Goal: Task Accomplishment & Management: Complete application form

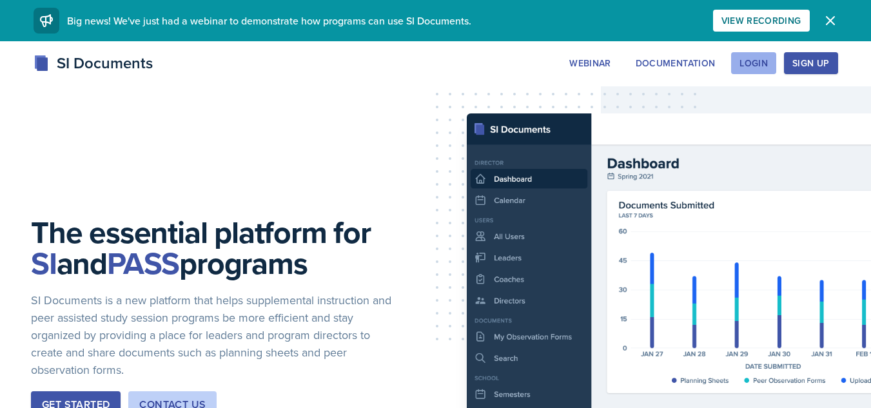
click at [774, 59] on button "Login" at bounding box center [753, 63] width 45 height 22
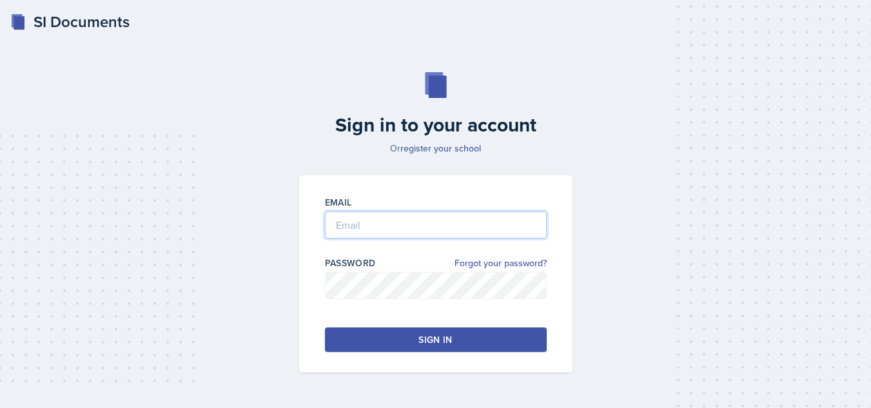
click at [473, 224] on input "email" at bounding box center [436, 225] width 222 height 27
type input "amp0066@uah.edu"
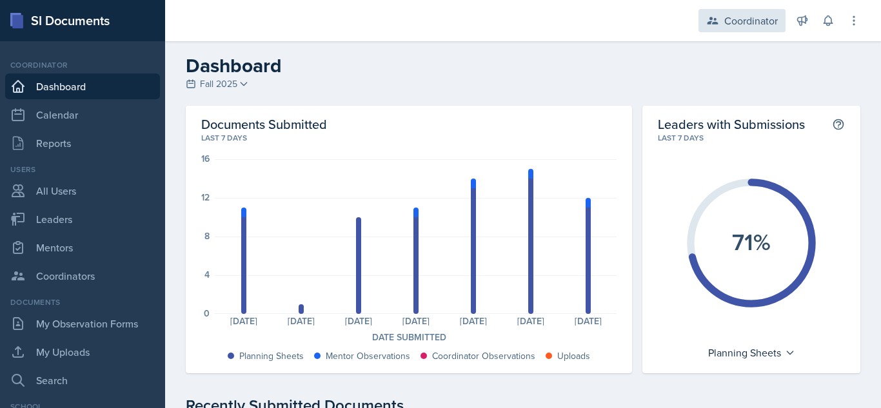
click at [727, 25] on div "Coordinator" at bounding box center [751, 20] width 54 height 15
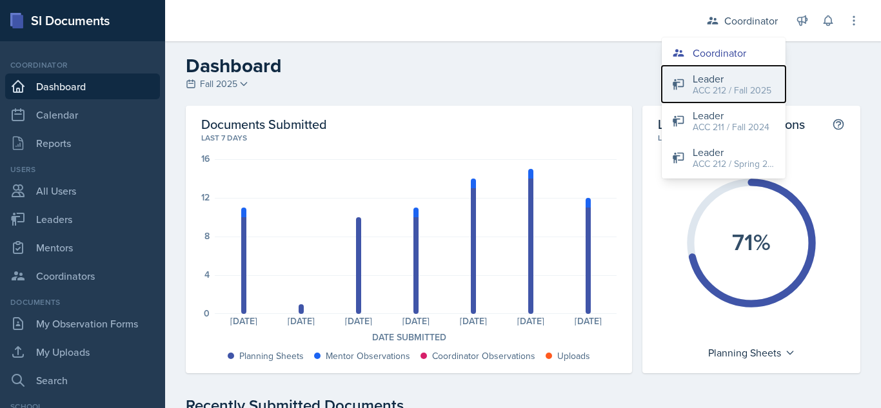
click at [721, 93] on div "ACC 212 / Fall 2025" at bounding box center [732, 91] width 79 height 14
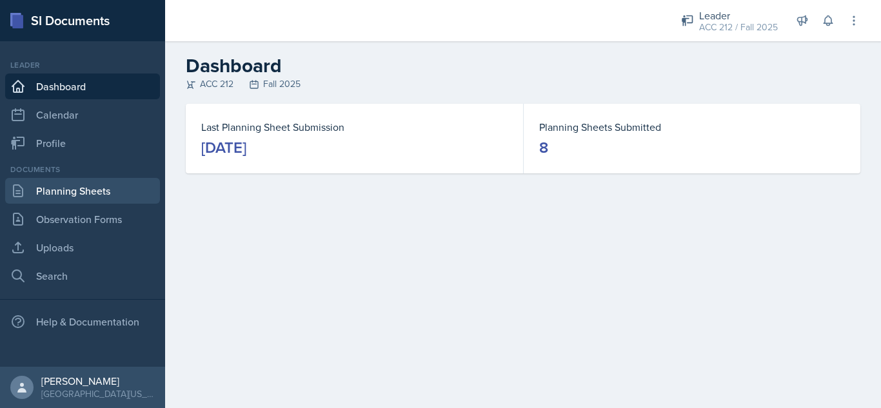
click at [95, 180] on link "Planning Sheets" at bounding box center [82, 191] width 155 height 26
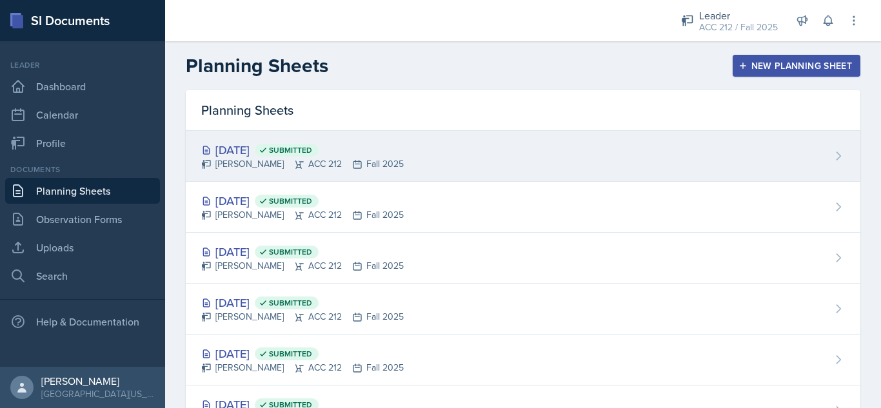
click at [224, 153] on div "Sep 11th, 2025 Submitted" at bounding box center [302, 149] width 203 height 17
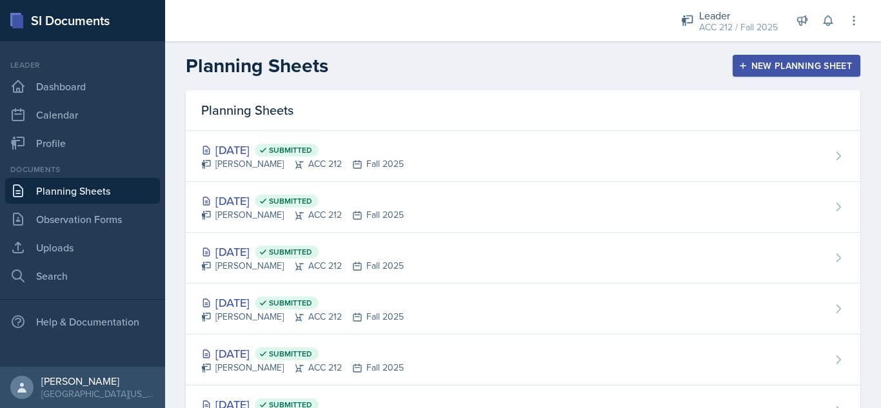
click at [769, 73] on button "New Planning Sheet" at bounding box center [797, 66] width 128 height 22
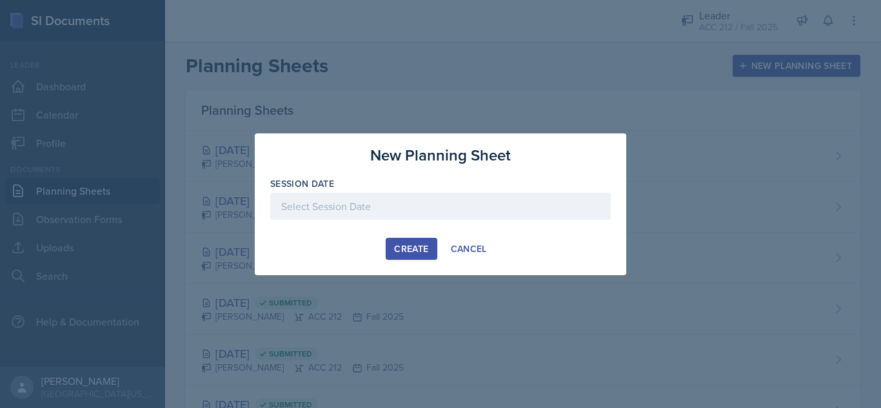
click at [478, 188] on div "Session Date" at bounding box center [440, 183] width 341 height 13
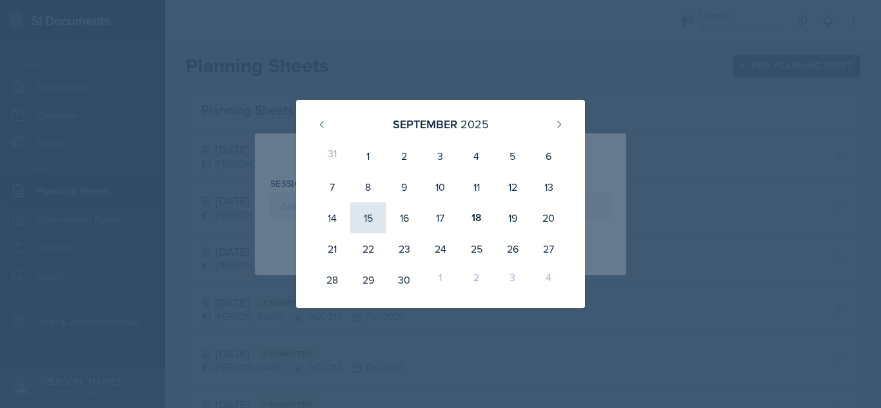
click at [369, 224] on div "15" at bounding box center [368, 218] width 36 height 31
type input "September 15th, 2025"
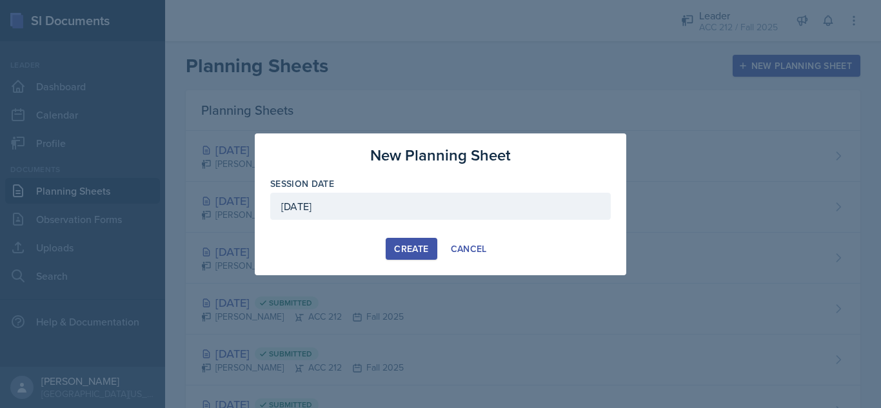
drag, startPoint x: 432, startPoint y: 261, endPoint x: 414, endPoint y: 253, distance: 19.6
click at [414, 253] on div "New Planning Sheet Session Date September 15th, 2025 September 2025 31 1 2 3 4 …" at bounding box center [441, 205] width 372 height 142
click at [414, 253] on div "Create" at bounding box center [411, 249] width 34 height 10
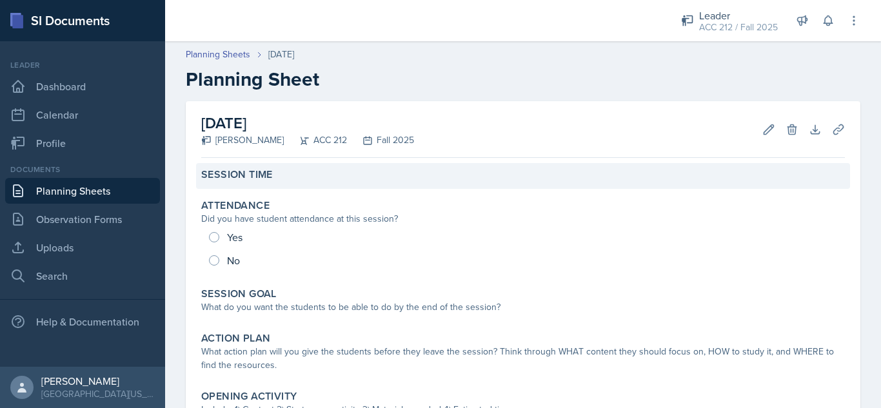
click at [345, 178] on div "Session Time" at bounding box center [523, 174] width 644 height 13
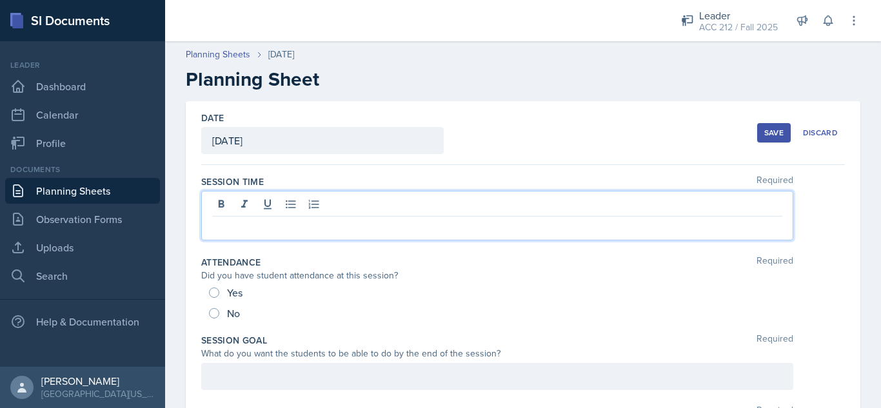
click at [321, 197] on div at bounding box center [497, 216] width 592 height 50
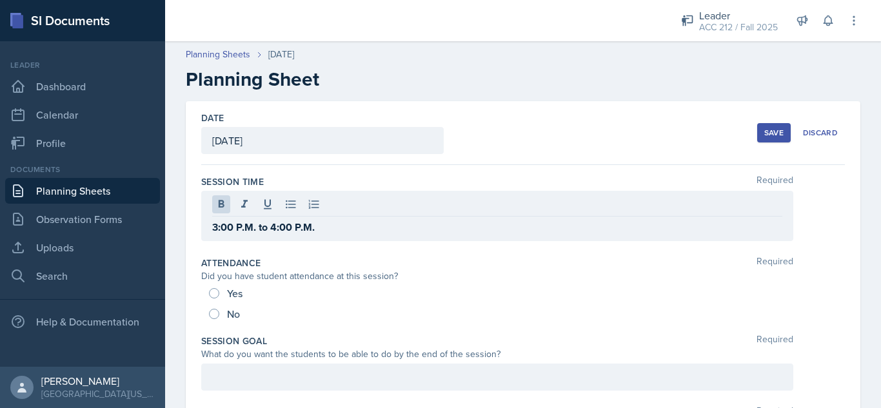
click at [330, 183] on div "Session Time Required" at bounding box center [523, 181] width 644 height 13
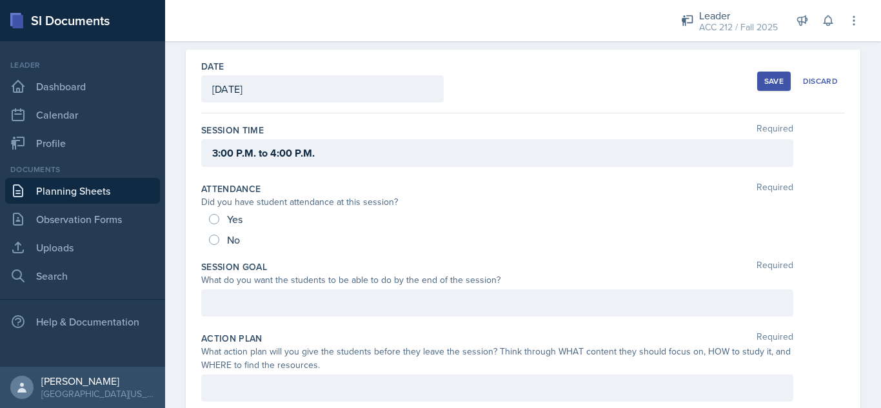
scroll to position [52, 0]
click at [214, 233] on div "No" at bounding box center [226, 239] width 34 height 21
click at [214, 237] on input "No" at bounding box center [214, 239] width 10 height 10
radio input "true"
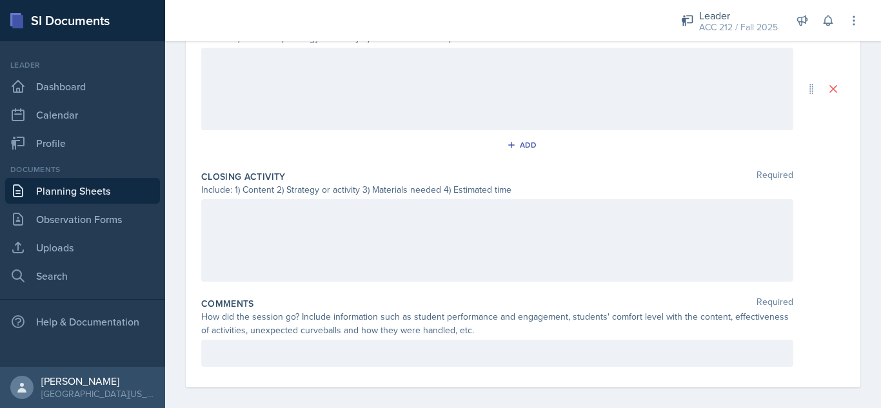
click at [365, 341] on div at bounding box center [497, 353] width 592 height 27
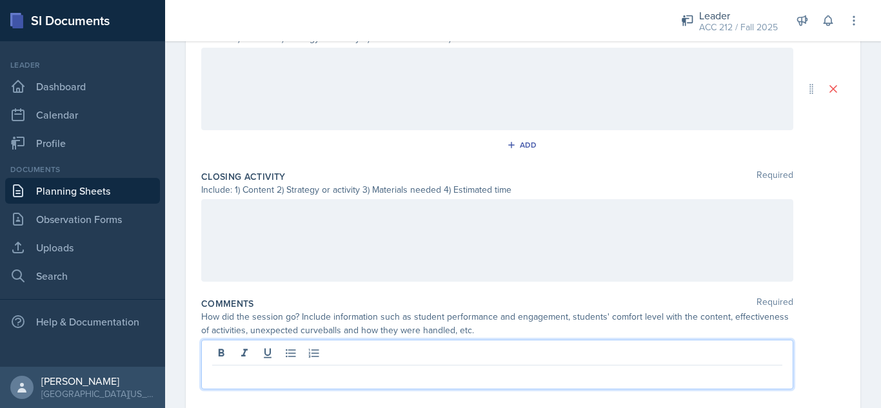
scroll to position [600, 0]
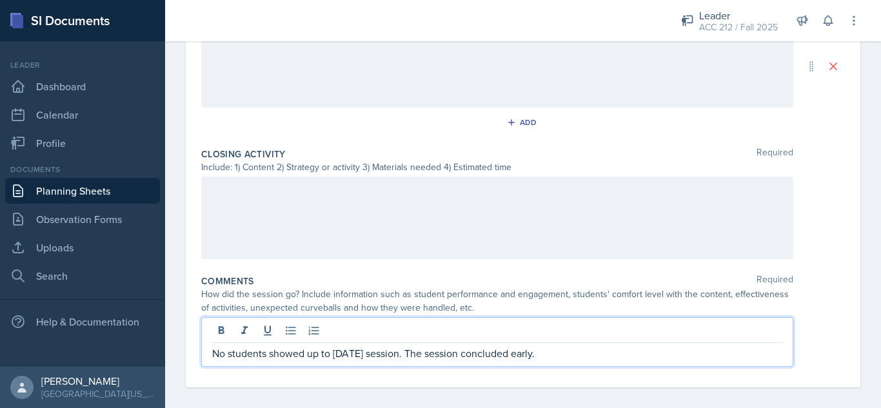
click at [367, 355] on p "No students showed up to today's session. The session concluded early." at bounding box center [497, 353] width 570 height 15
click at [659, 348] on p "No students showed up to today's (September 15, 2025) session. The session conc…" at bounding box center [497, 353] width 570 height 15
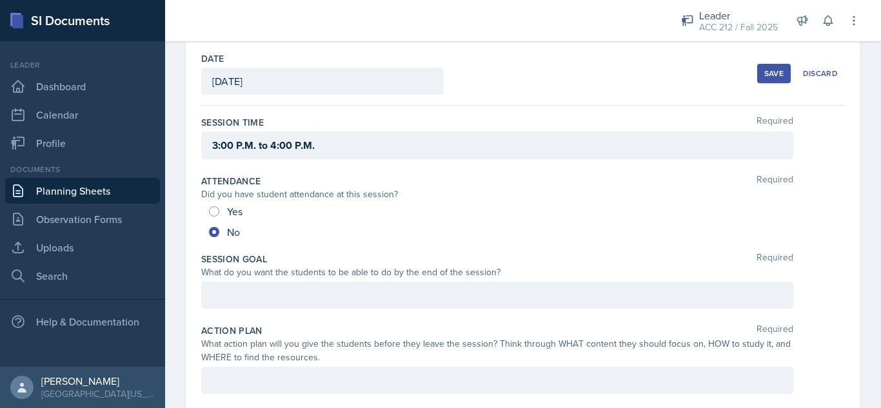
scroll to position [0, 0]
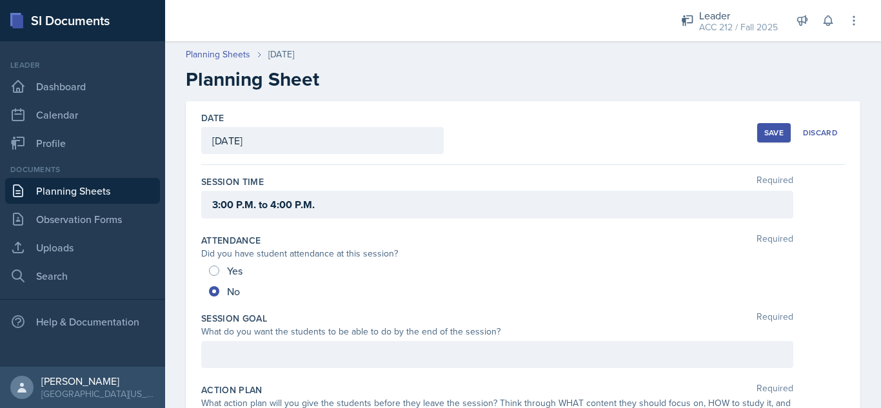
click at [769, 132] on div "Save" at bounding box center [773, 133] width 19 height 10
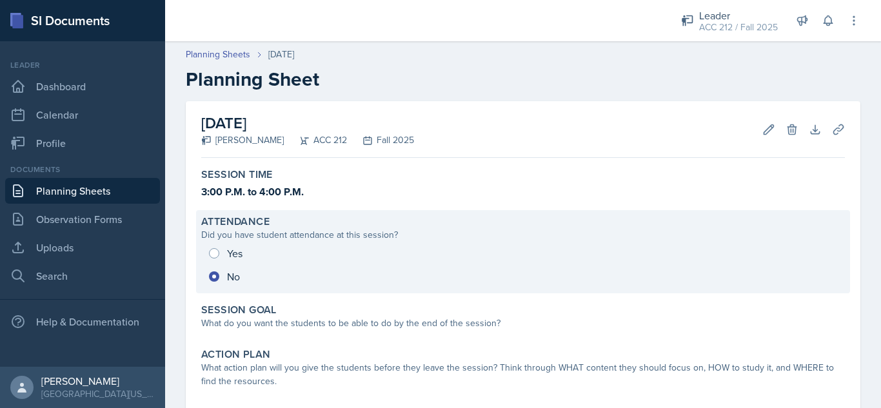
scroll to position [117, 0]
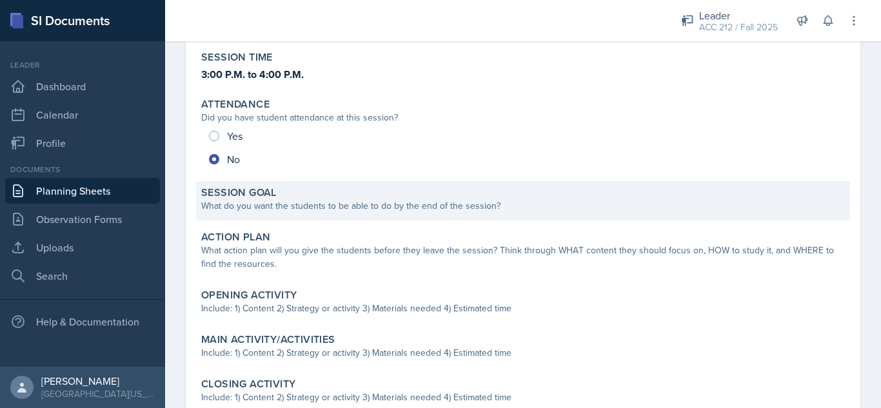
click at [200, 192] on div "Session Goal What do you want the students to be able to do by the end of the s…" at bounding box center [523, 200] width 654 height 39
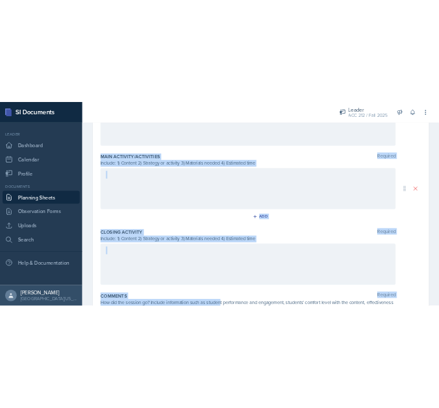
scroll to position [499, 0]
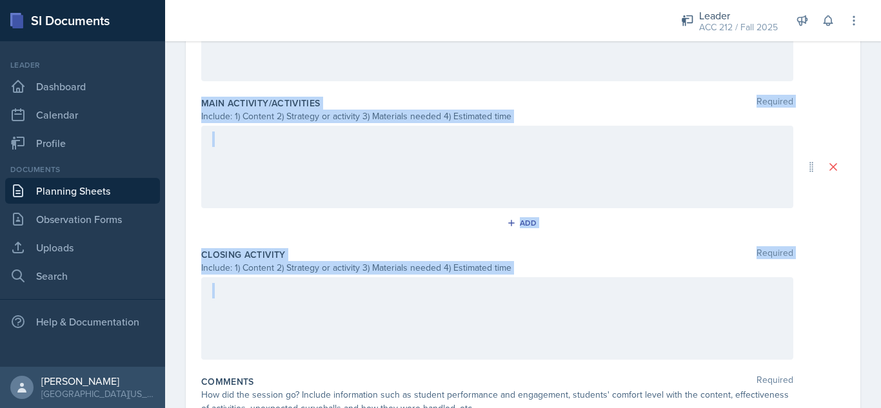
drag, startPoint x: 194, startPoint y: 55, endPoint x: 793, endPoint y: 330, distance: 658.9
click at [793, 330] on div "Date September 15th, 2025 September 2025 31 1 2 3 4 5 6 7 8 9 10 11 12 13 14 15…" at bounding box center [523, 34] width 675 height 864
copy div "September 2025 31 1 2 3 4 5 6 7 8 9 10 11 12 13 14 15 16 17 18 19 20 21 22 23 2…"
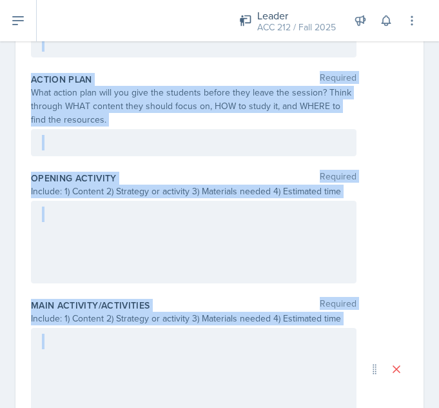
scroll to position [213, 0]
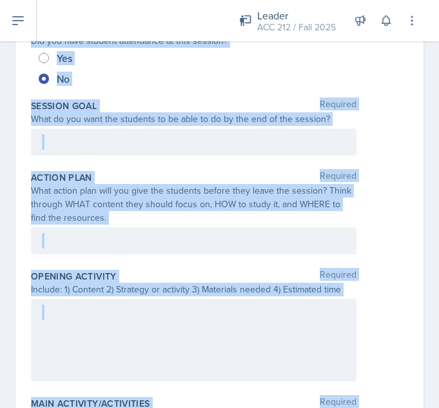
click at [232, 190] on div "What action plan will you give the students before they leave the session? Thin…" at bounding box center [194, 204] width 326 height 41
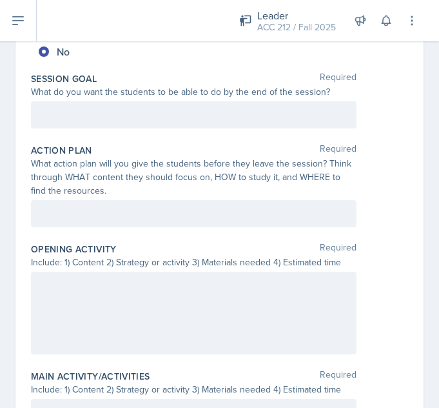
click at [277, 127] on div at bounding box center [194, 114] width 326 height 27
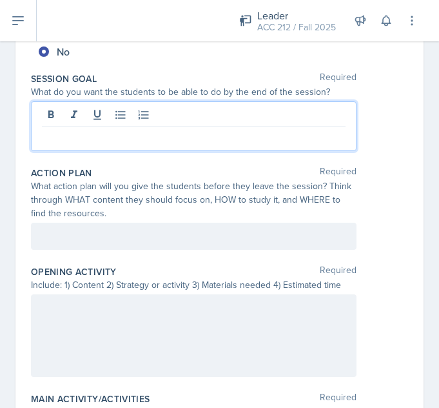
scroll to position [263, 0]
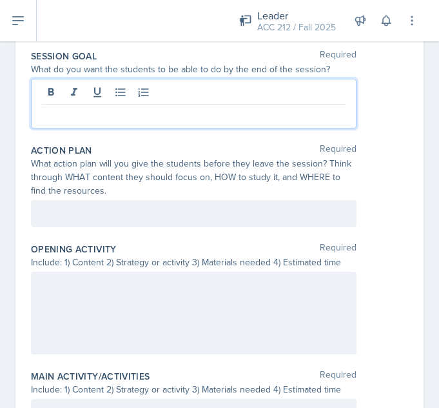
click at [250, 115] on p at bounding box center [194, 114] width 304 height 15
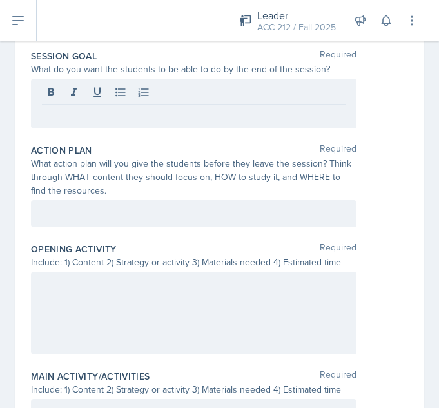
click at [255, 124] on div at bounding box center [194, 104] width 326 height 50
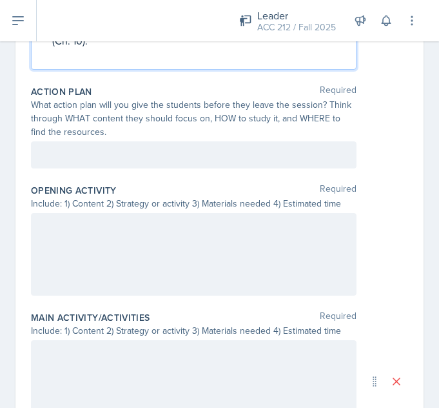
scroll to position [431, 0]
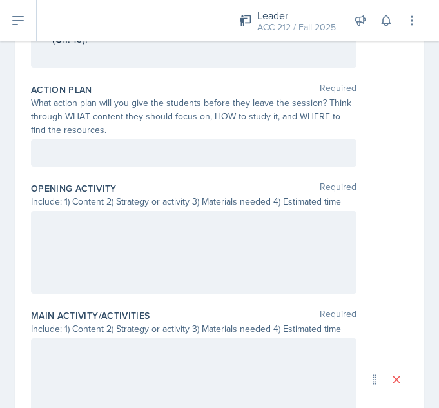
click at [167, 126] on div "What action plan will you give the students before they leave the session? Thin…" at bounding box center [194, 116] width 326 height 41
click at [164, 154] on div at bounding box center [194, 152] width 326 height 27
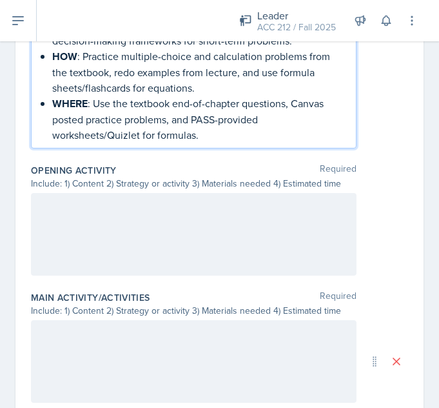
scroll to position [561, 0]
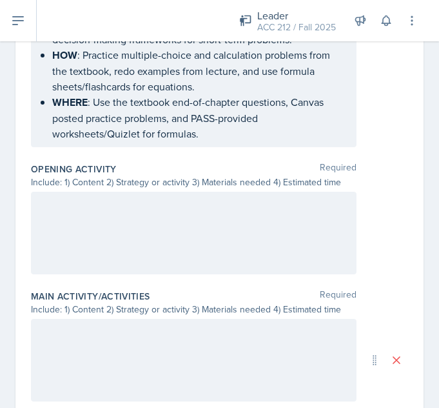
click at [286, 243] on div at bounding box center [194, 233] width 326 height 83
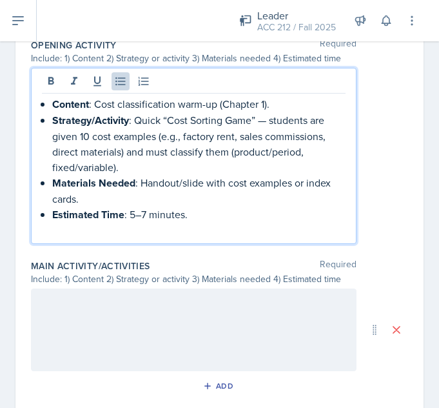
scroll to position [663, 0]
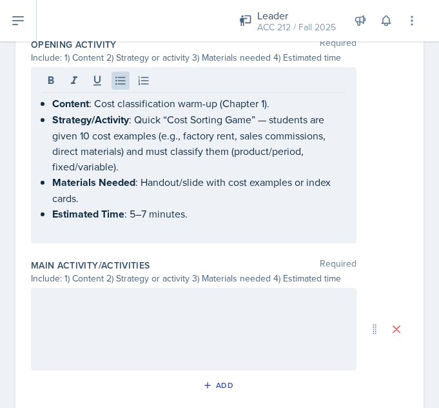
click at [218, 322] on div at bounding box center [194, 329] width 326 height 83
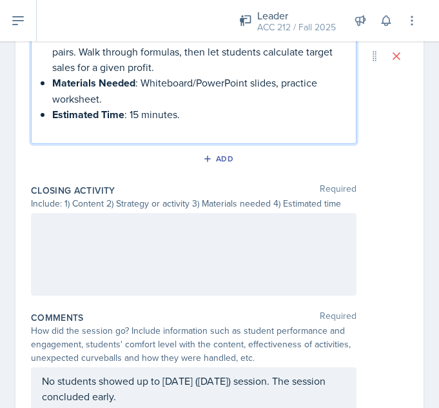
scroll to position [1014, 0]
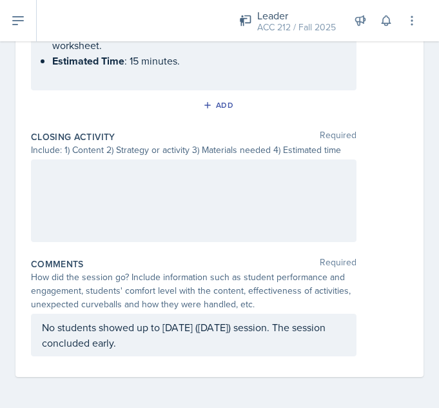
click at [277, 203] on div at bounding box center [194, 200] width 326 height 83
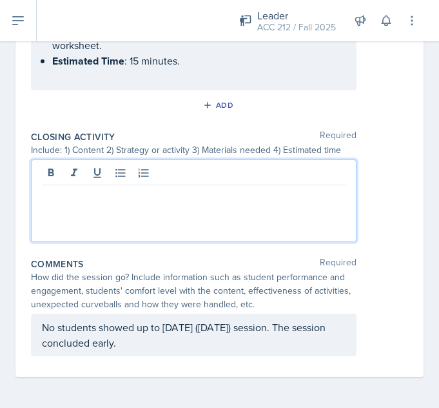
click at [277, 203] on p at bounding box center [194, 195] width 304 height 15
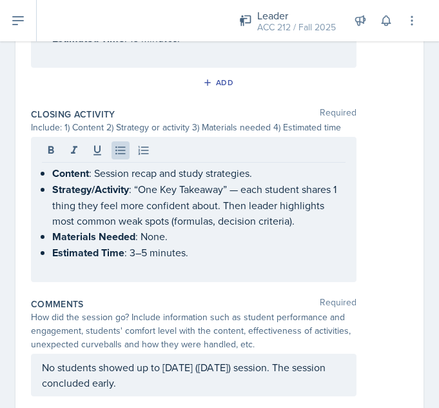
click at [384, 270] on div "Content : Session recap and study strategies. Strategy/Activity : “One Key Take…" at bounding box center [219, 209] width 377 height 145
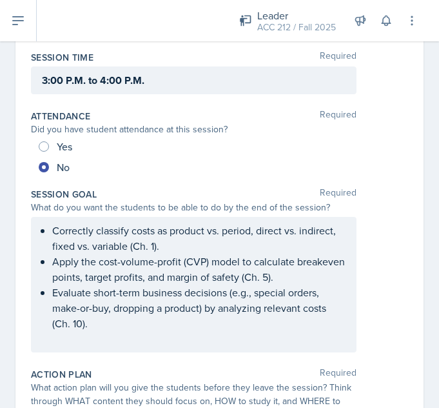
scroll to position [0, 0]
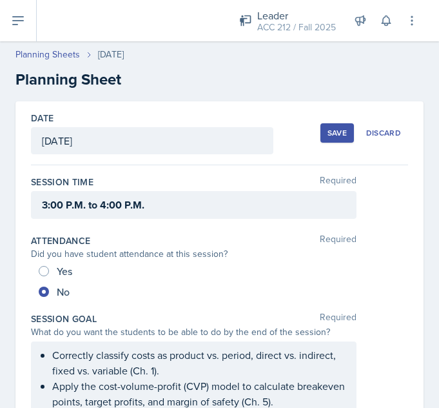
click at [328, 135] on div "Save" at bounding box center [337, 133] width 19 height 10
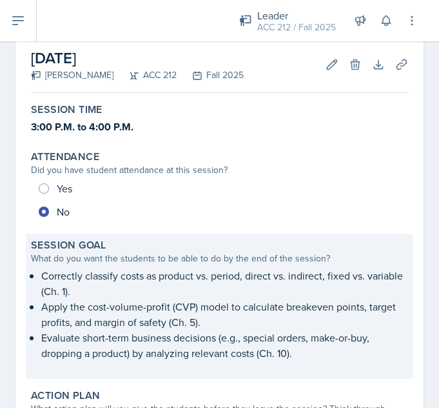
scroll to position [66, 0]
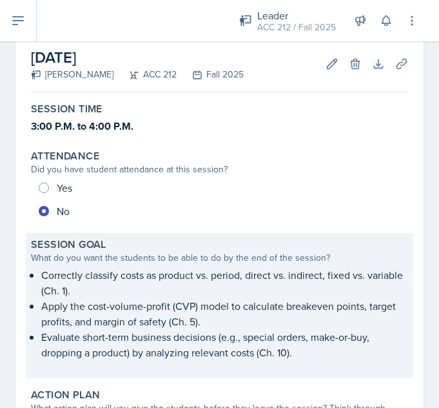
click at [340, 253] on div "What do you want the students to be able to do by the end of the session?" at bounding box center [219, 258] width 377 height 14
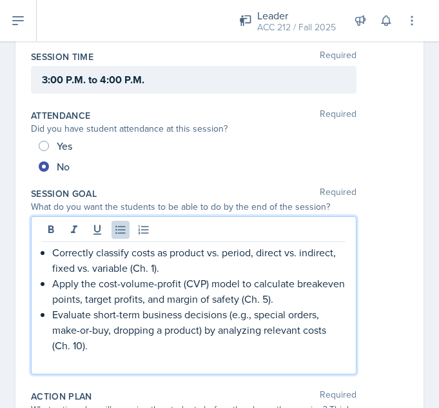
scroll to position [148, 0]
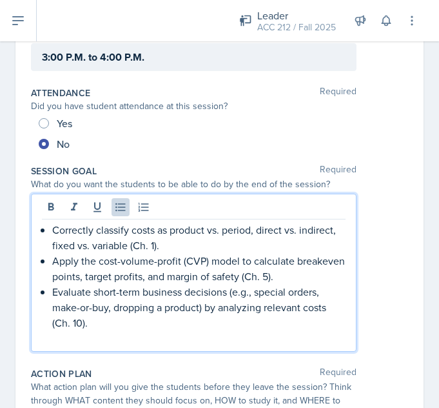
click at [297, 230] on p "Correctly classify costs as product vs. period, direct vs. indirect, fixed vs. …" at bounding box center [198, 237] width 293 height 31
click at [304, 226] on p "Correctly classify costs as product vs. period, direct vs. indirect, fixed vs. …" at bounding box center [198, 237] width 293 height 31
click at [55, 232] on p "Correctly classify costs as product vs. period, direct vs. indirect, fixed vs. …" at bounding box center [198, 237] width 293 height 31
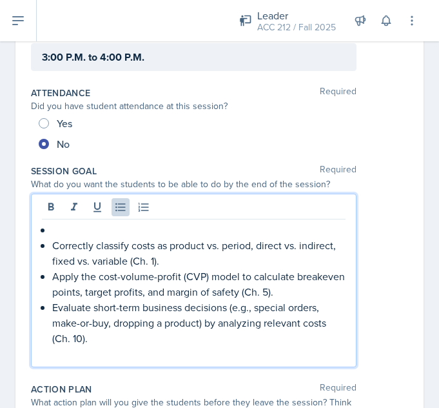
click at [59, 226] on p at bounding box center [198, 229] width 293 height 15
click at [125, 247] on p "Correctly classify costs as product vs. period, direct vs. indirect, fixed vs. …" at bounding box center [198, 252] width 293 height 31
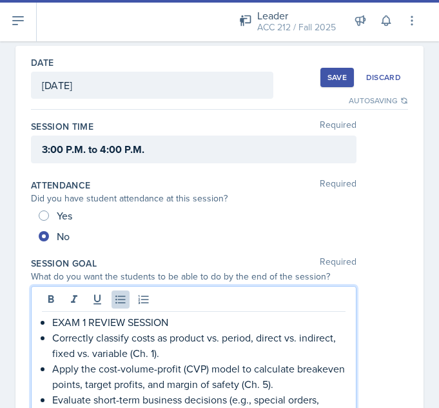
scroll to position [0, 0]
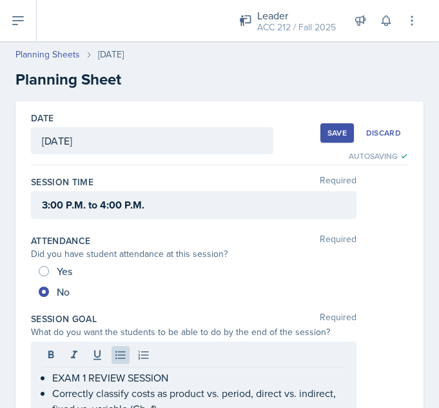
click at [328, 130] on div "Save" at bounding box center [337, 133] width 19 height 10
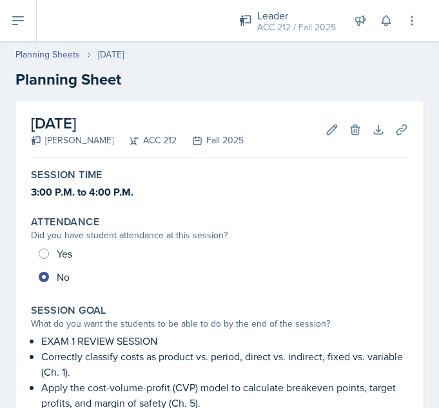
drag, startPoint x: 286, startPoint y: 241, endPoint x: 223, endPoint y: 81, distance: 172.8
click at [223, 81] on h2 "Planning Sheet" at bounding box center [219, 79] width 408 height 23
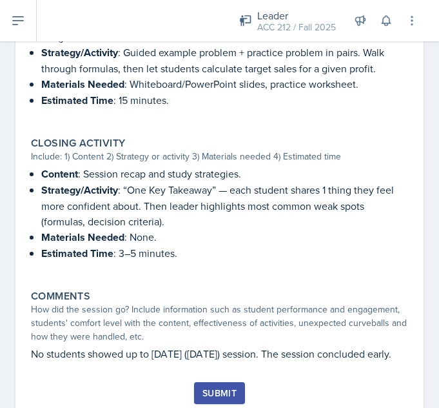
scroll to position [849, 0]
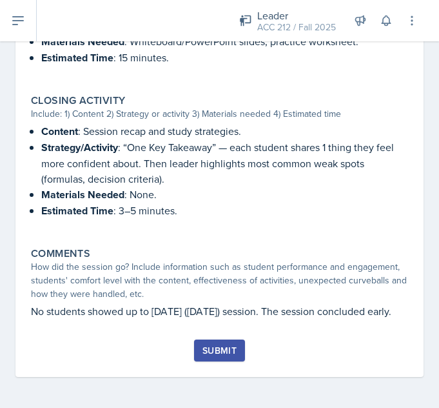
click at [226, 357] on button "Submit" at bounding box center [219, 350] width 51 height 22
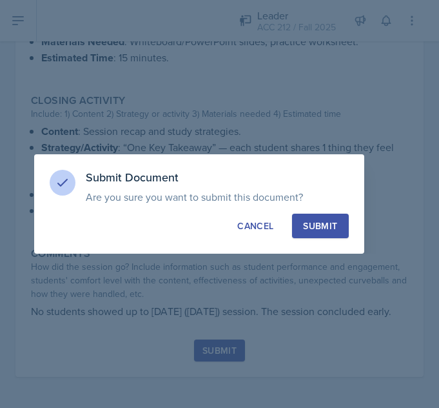
click at [310, 236] on button "Submit" at bounding box center [320, 225] width 56 height 25
radio input "true"
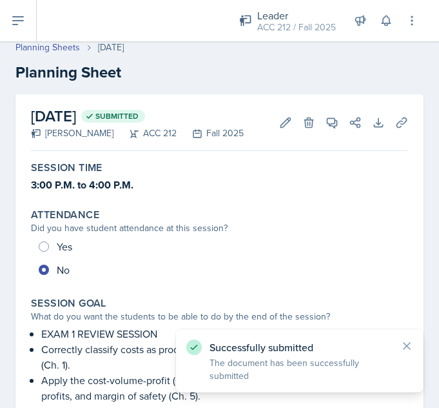
scroll to position [0, 0]
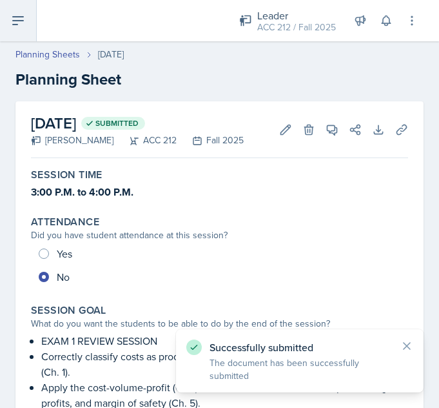
click at [8, 18] on button at bounding box center [18, 20] width 37 height 41
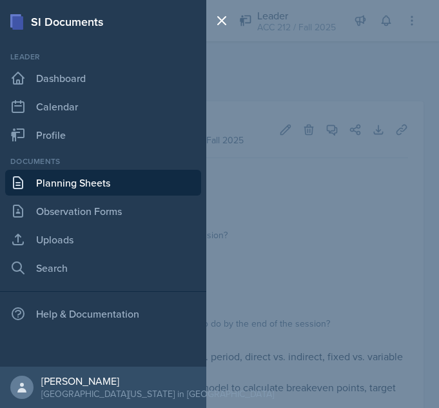
click at [73, 181] on link "Planning Sheets" at bounding box center [103, 183] width 196 height 26
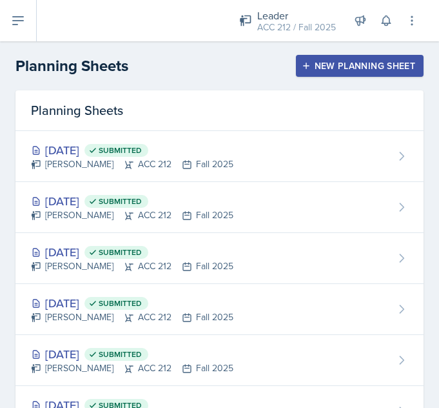
click at [325, 74] on button "New Planning Sheet" at bounding box center [360, 66] width 128 height 22
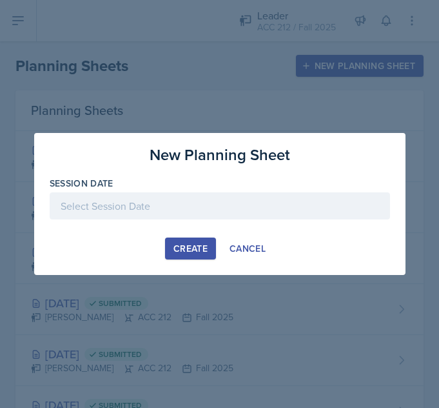
click at [230, 194] on div at bounding box center [220, 205] width 341 height 27
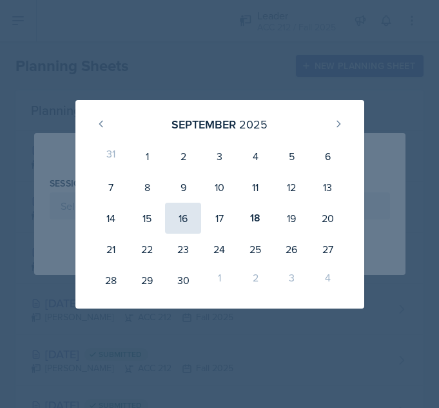
click at [182, 213] on div "16" at bounding box center [183, 218] width 36 height 31
type input "[DATE]"
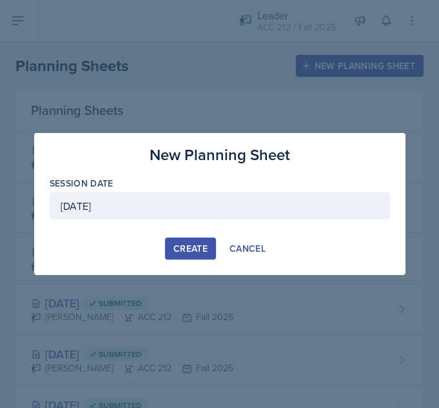
click at [193, 241] on button "Create" at bounding box center [190, 248] width 51 height 22
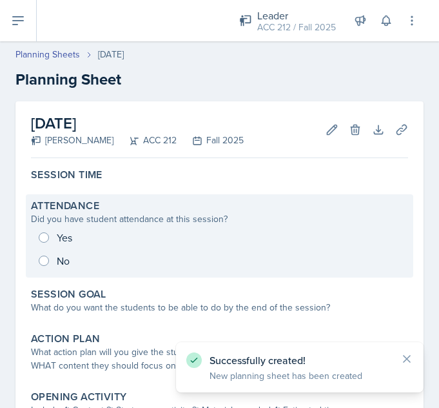
click at [46, 232] on div "Yes No" at bounding box center [219, 249] width 377 height 46
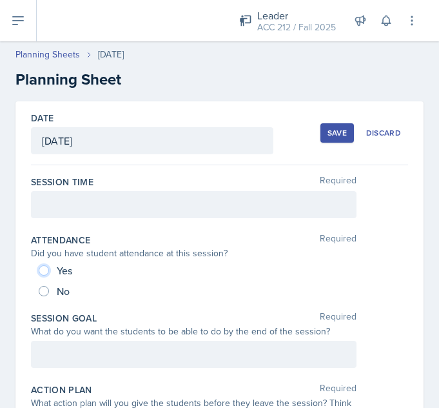
click at [46, 268] on input "Yes" at bounding box center [44, 270] width 10 height 10
radio input "true"
click at [104, 212] on div at bounding box center [194, 204] width 326 height 27
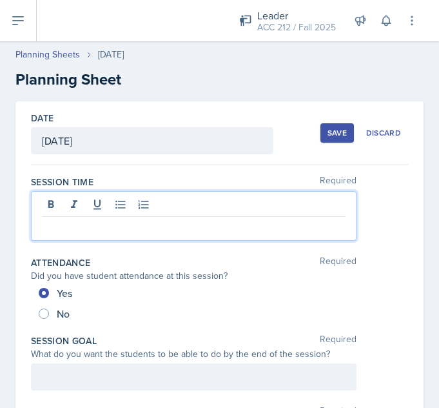
click at [88, 224] on p at bounding box center [194, 226] width 304 height 15
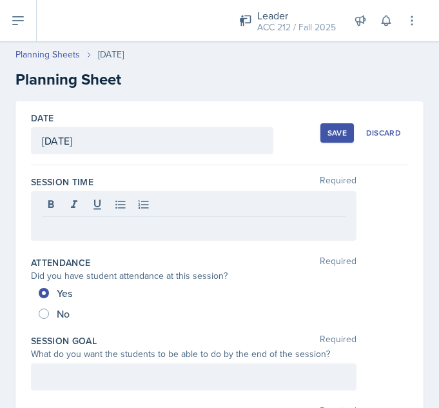
click at [122, 188] on div "Session Time Required" at bounding box center [219, 210] width 377 height 81
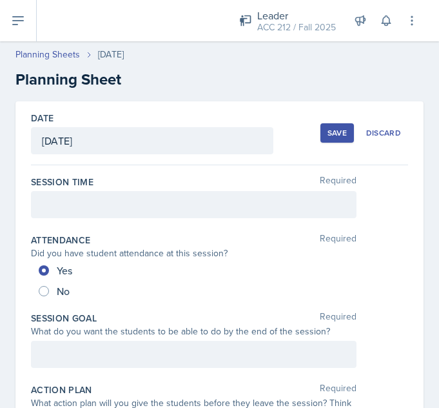
click at [104, 211] on div at bounding box center [194, 204] width 326 height 27
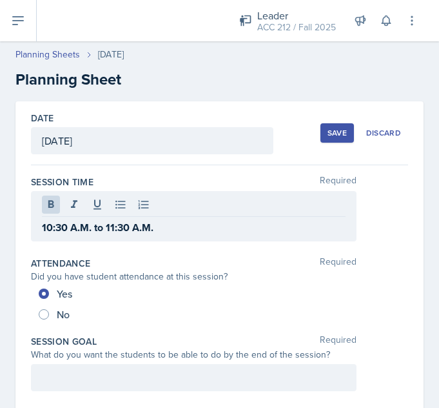
click at [142, 186] on div "Session Time Required" at bounding box center [219, 181] width 377 height 13
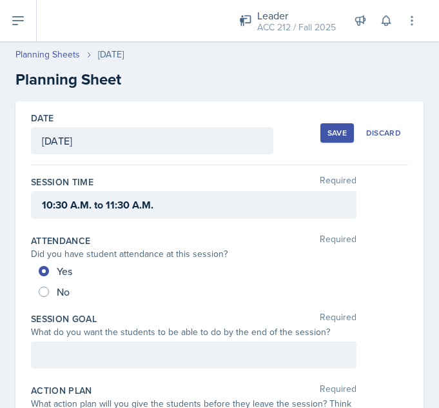
click at [375, 201] on div "10:30 A.M. to 11:30 A.M." at bounding box center [219, 205] width 377 height 28
click at [17, 21] on icon at bounding box center [18, 21] width 10 height 8
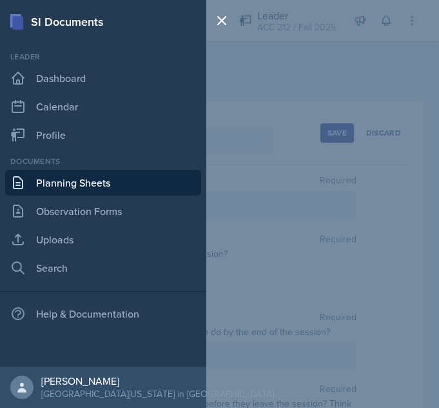
click at [357, 61] on div "SI Documents Leader Dashboard Calendar Profile Documents Planning Sheets Observ…" at bounding box center [219, 204] width 439 height 408
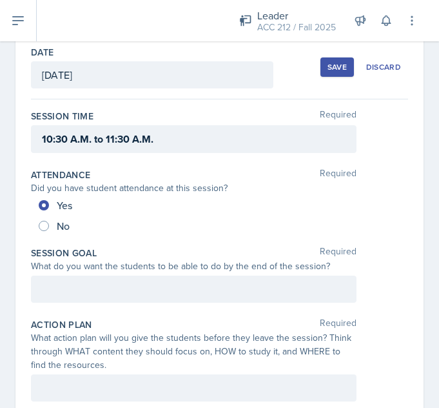
scroll to position [68, 0]
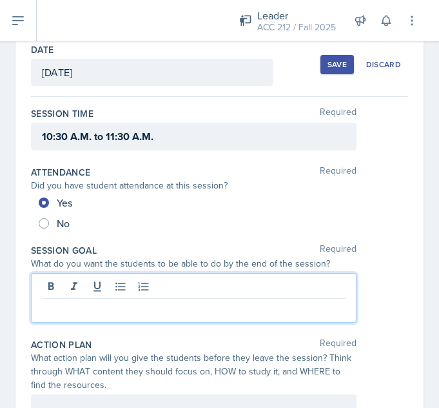
click at [256, 301] on p at bounding box center [194, 308] width 304 height 15
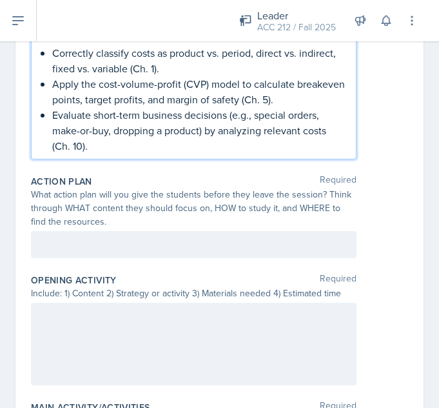
scroll to position [380, 0]
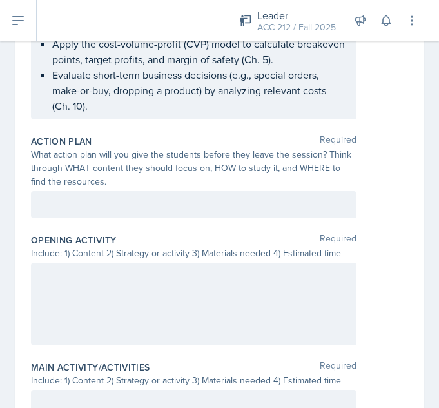
click at [284, 211] on p at bounding box center [194, 204] width 304 height 15
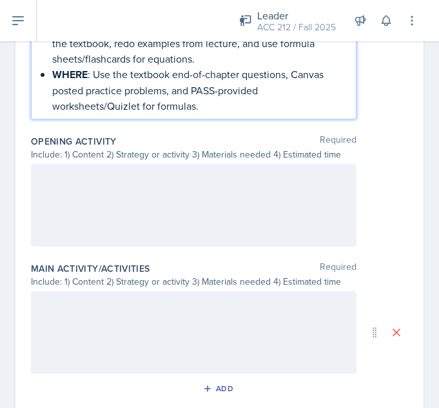
scroll to position [590, 0]
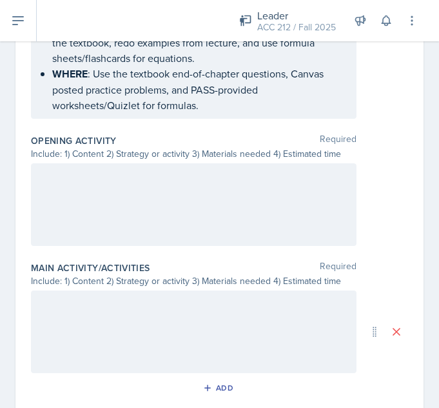
click at [251, 190] on div at bounding box center [194, 204] width 326 height 83
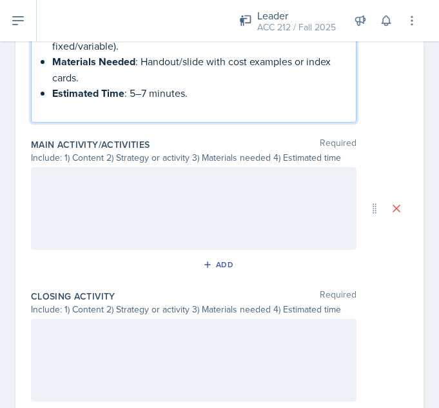
scroll to position [784, 0]
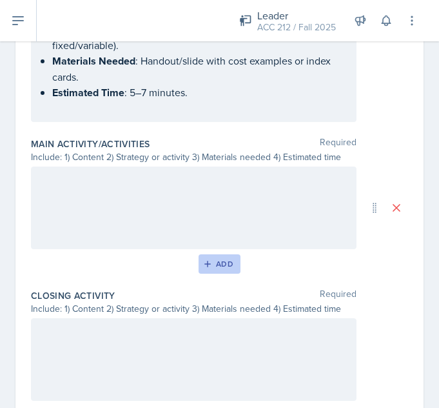
click at [224, 265] on div "Add" at bounding box center [220, 264] width 28 height 10
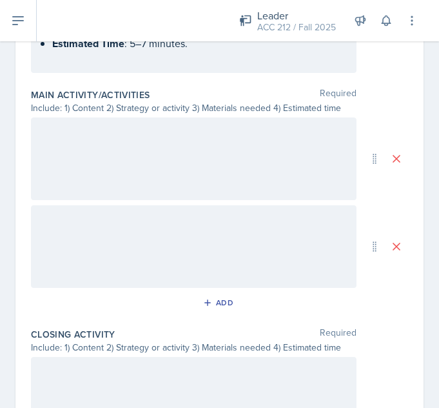
scroll to position [812, 0]
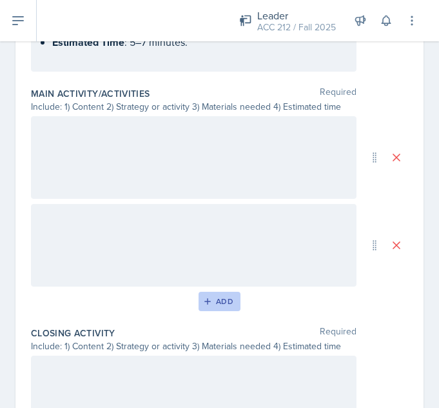
click at [217, 301] on div "Add" at bounding box center [220, 301] width 28 height 10
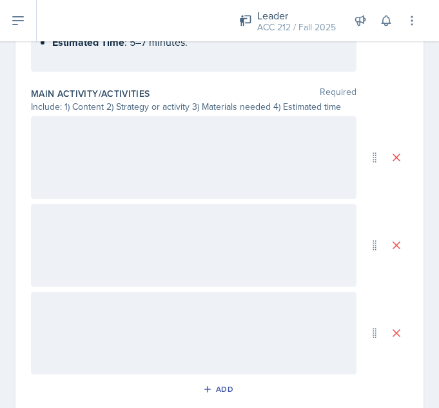
scroll to position [783, 0]
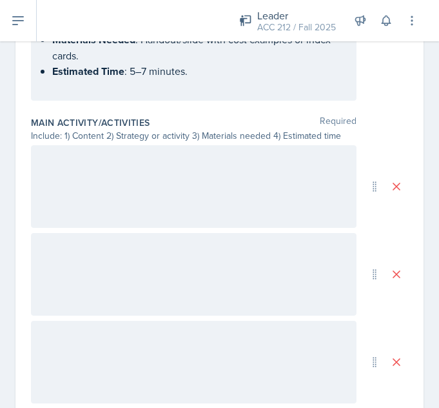
click at [297, 210] on div at bounding box center [194, 186] width 326 height 83
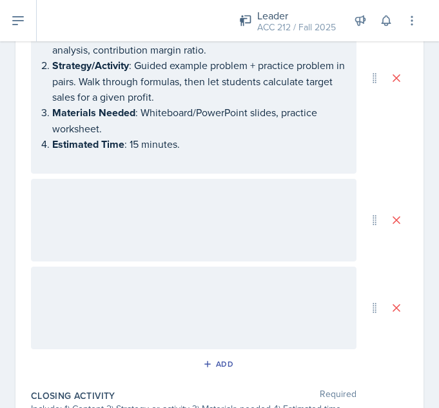
click at [255, 232] on div at bounding box center [194, 220] width 326 height 83
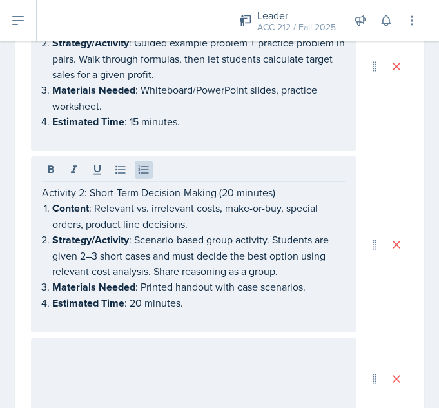
click at [261, 354] on div at bounding box center [194, 378] width 326 height 83
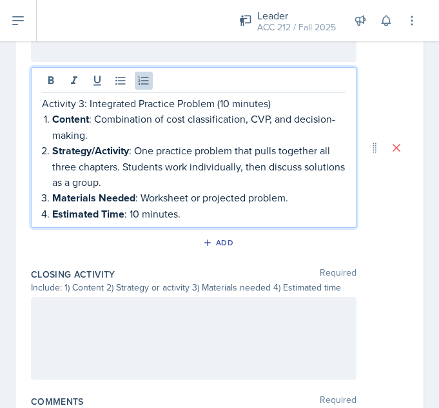
scroll to position [1194, 0]
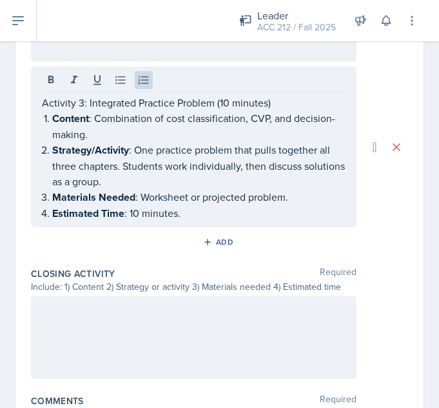
click at [260, 336] on div at bounding box center [194, 337] width 326 height 83
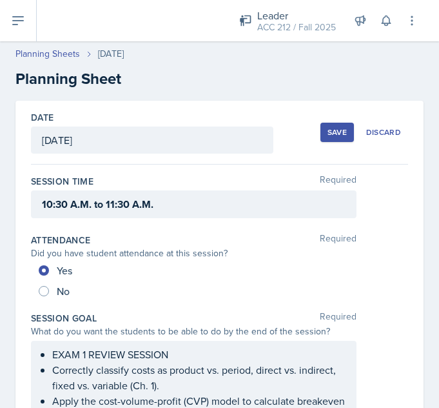
scroll to position [0, 0]
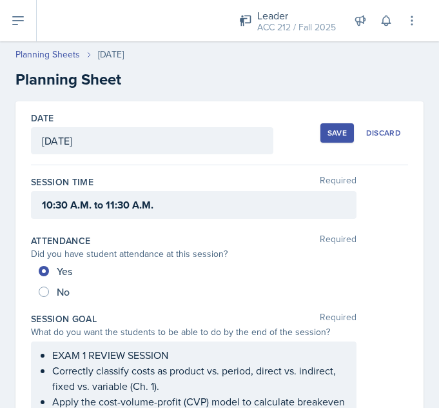
click at [328, 130] on div "Save" at bounding box center [337, 133] width 19 height 10
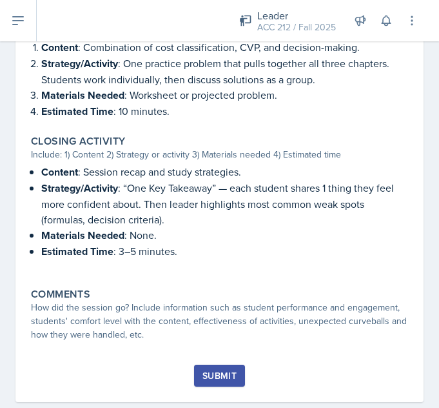
scroll to position [1082, 0]
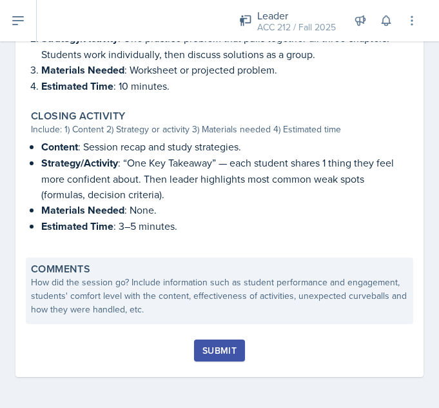
click at [325, 288] on div "How did the session go? Include information such as student performance and eng…" at bounding box center [219, 295] width 377 height 41
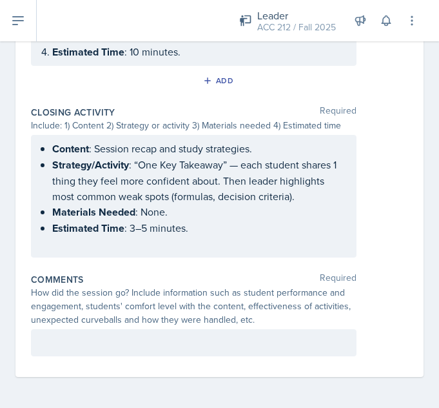
scroll to position [1356, 0]
click at [276, 341] on p at bounding box center [194, 342] width 304 height 15
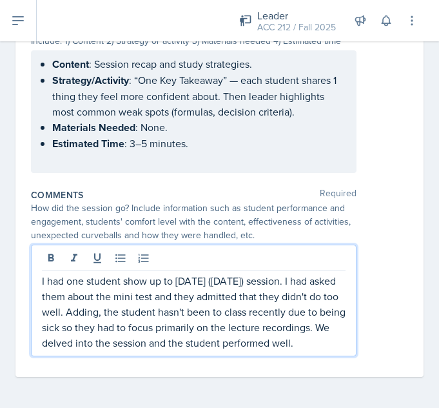
scroll to position [1433, 0]
click at [302, 333] on p "I had one student show up to today's (September 16, 2025) session. I had asked …" at bounding box center [194, 311] width 304 height 77
click at [263, 334] on p "I had one student show up to today's (September 16, 2025) session. I had asked …" at bounding box center [194, 311] width 304 height 77
click at [244, 342] on p "I had one student show up to today's (September 16, 2025) session. I had asked …" at bounding box center [194, 311] width 304 height 77
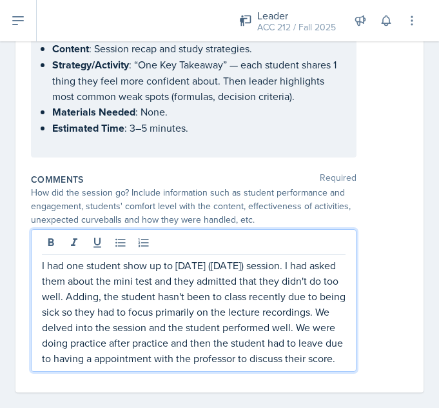
click at [391, 257] on div "I had one student show up to [DATE] ([DATE]) session. I had asked them about th…" at bounding box center [219, 300] width 377 height 143
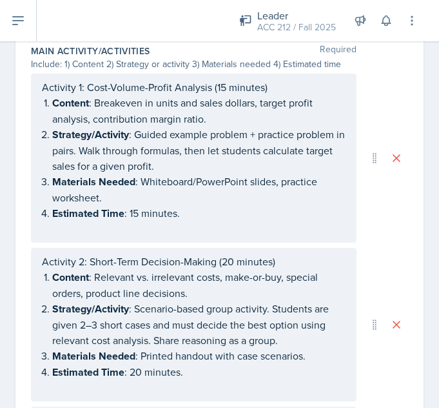
scroll to position [0, 0]
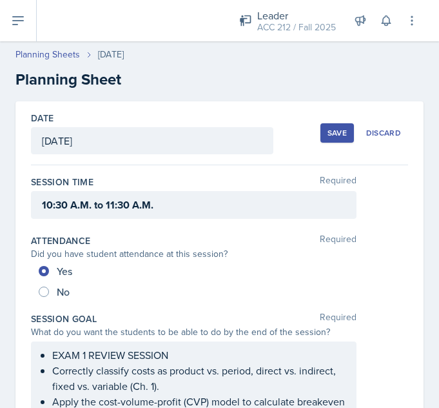
click at [333, 138] on button "Save" at bounding box center [338, 132] width 34 height 19
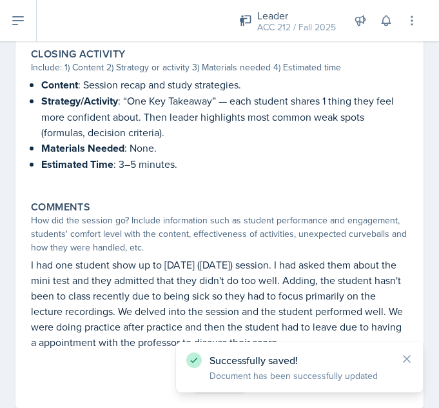
scroll to position [1174, 0]
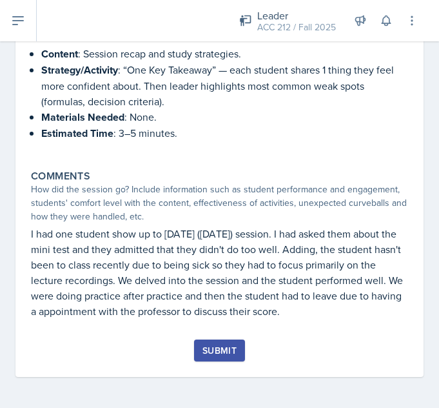
click at [222, 357] on button "Submit" at bounding box center [219, 350] width 51 height 22
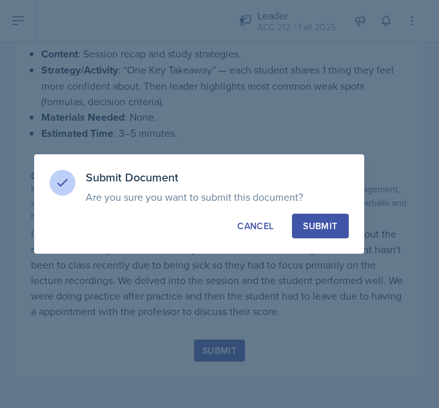
click at [333, 235] on button "Submit" at bounding box center [320, 225] width 56 height 25
radio input "true"
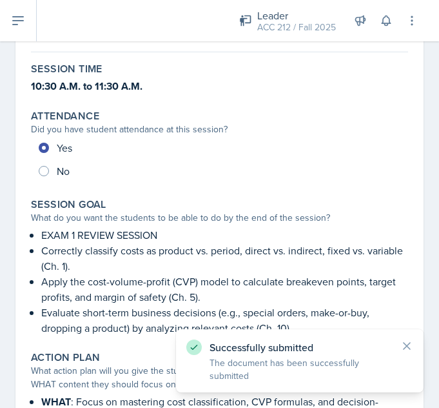
scroll to position [0, 0]
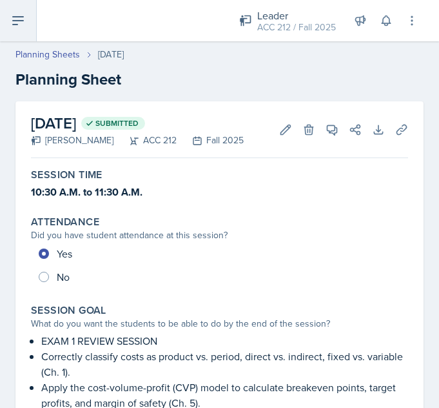
click at [23, 31] on button at bounding box center [18, 20] width 37 height 41
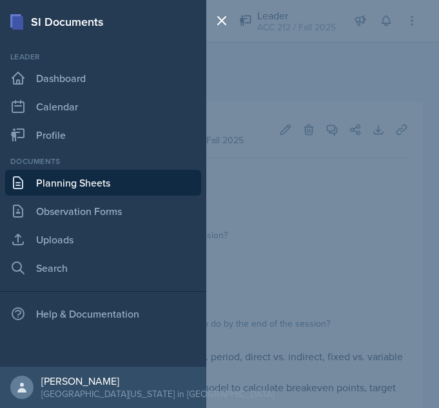
click at [78, 184] on link "Planning Sheets" at bounding box center [103, 183] width 196 height 26
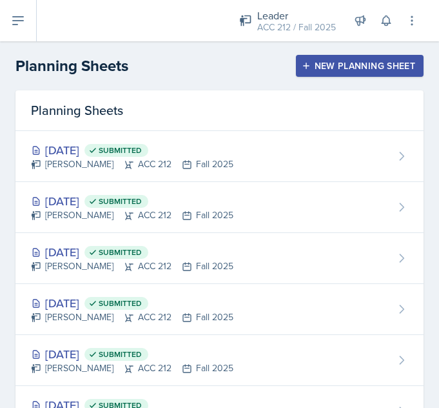
click at [354, 61] on div "New Planning Sheet" at bounding box center [359, 66] width 111 height 10
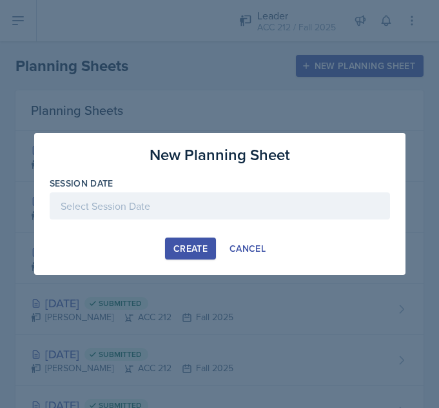
click at [209, 212] on div at bounding box center [220, 205] width 341 height 27
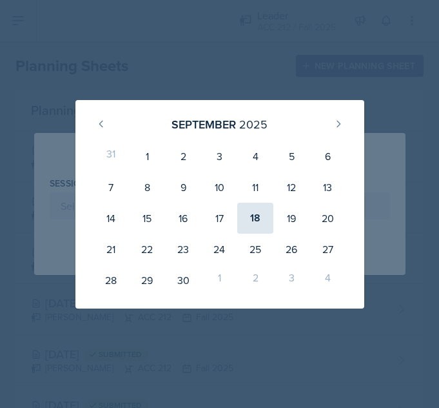
click at [258, 212] on div "18" at bounding box center [255, 218] width 36 height 31
type input "September 18th, 2025"
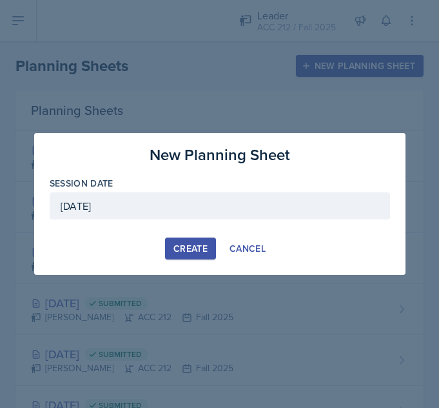
click at [172, 244] on button "Create" at bounding box center [190, 248] width 51 height 22
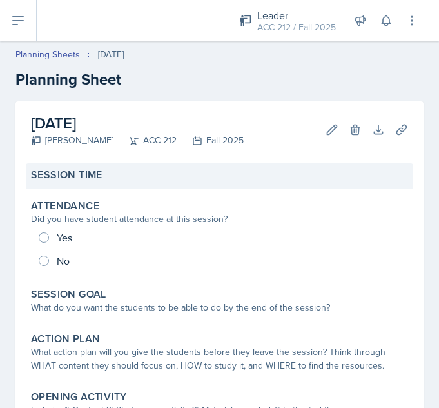
click at [87, 179] on label "Session Time" at bounding box center [67, 174] width 72 height 13
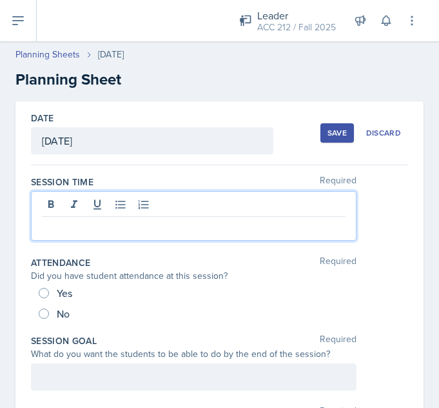
click at [107, 199] on div at bounding box center [194, 216] width 326 height 50
click at [90, 232] on p at bounding box center [194, 226] width 304 height 15
click at [136, 183] on div "Session Time Required" at bounding box center [219, 181] width 377 height 13
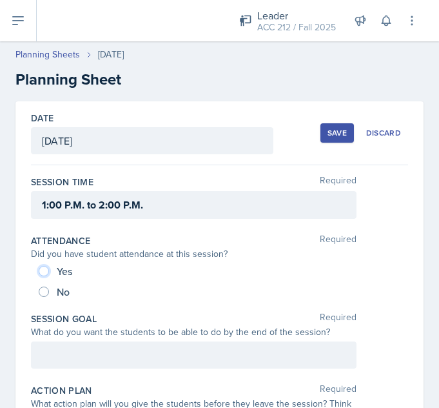
click at [43, 273] on input "Yes" at bounding box center [44, 271] width 10 height 10
radio input "true"
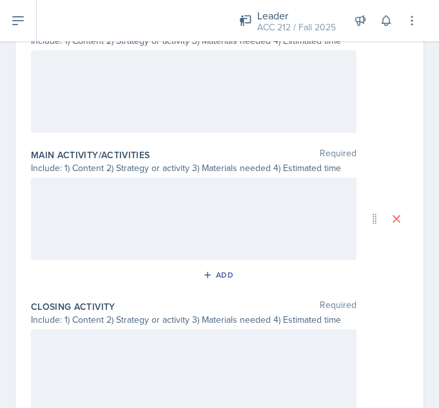
scroll to position [615, 0]
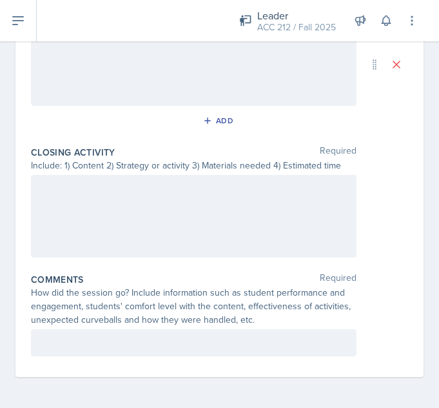
click at [231, 334] on div at bounding box center [194, 342] width 326 height 27
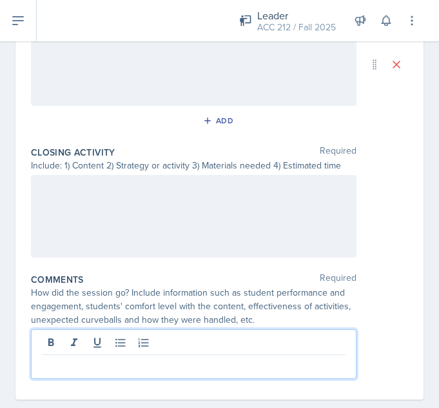
scroll to position [638, 0]
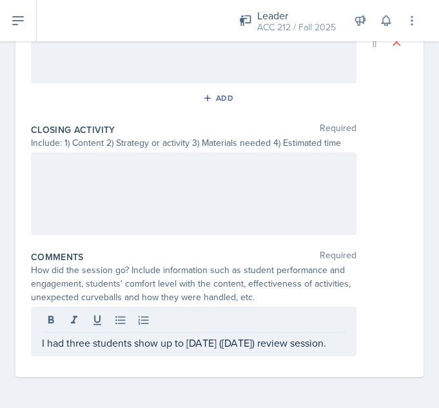
click at [272, 294] on div "How did the session go? Include information such as student performance and eng…" at bounding box center [194, 283] width 326 height 41
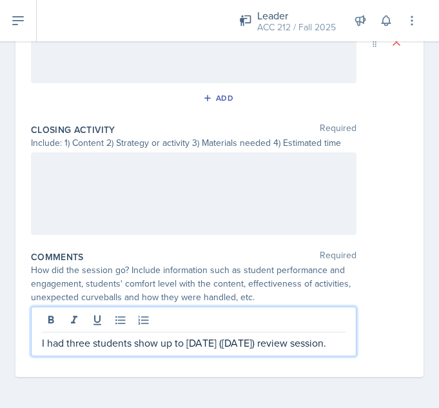
click at [227, 342] on p "I had three students show up to today's (September 18, 2025) review session." at bounding box center [194, 342] width 304 height 15
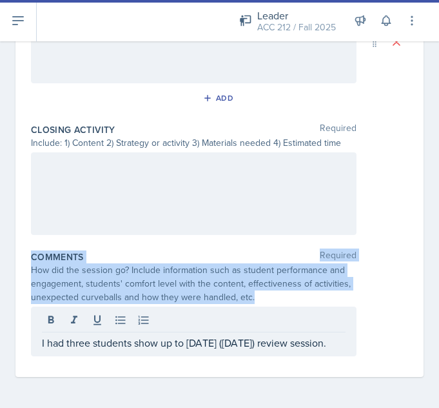
drag, startPoint x: 31, startPoint y: 255, endPoint x: 268, endPoint y: 292, distance: 240.2
click at [268, 292] on div "Comments Required How did the session go? Include information such as student p…" at bounding box center [219, 305] width 377 height 121
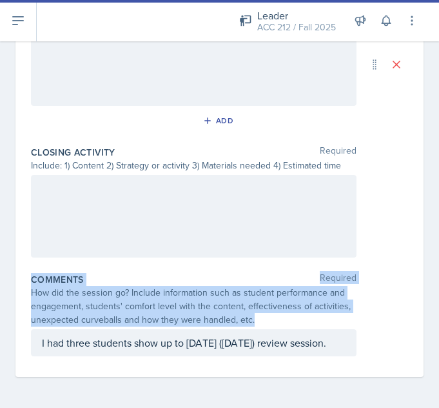
copy div "Comments Required How did the session go? Include information such as student p…"
click at [35, 289] on div "How did the session go? Include information such as student performance and eng…" at bounding box center [194, 306] width 326 height 41
drag, startPoint x: 30, startPoint y: 268, endPoint x: 111, endPoint y: 345, distance: 111.8
click at [302, 336] on p "I had three students show up to today's (September 18, 2025) review session." at bounding box center [194, 342] width 304 height 15
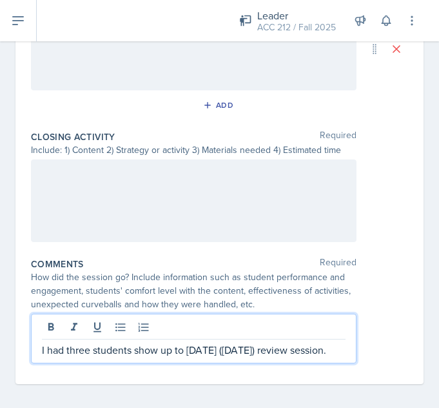
scroll to position [638, 0]
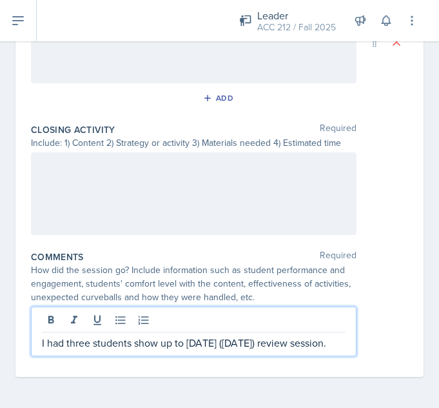
click at [252, 348] on p "I had three students show up to today's (September 18, 2025) review session." at bounding box center [194, 342] width 304 height 15
click at [239, 350] on p "I had three students show up to today's (September 18, 2025) review session." at bounding box center [194, 342] width 304 height 15
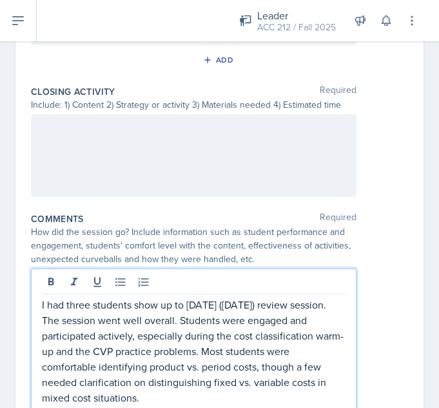
scroll to position [731, 0]
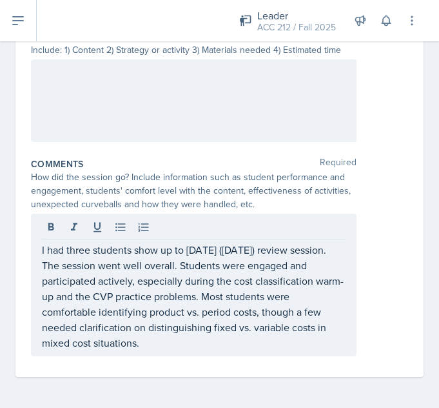
click at [250, 348] on p "I had three students show up to today's (September 18, 2025) review session. Th…" at bounding box center [194, 296] width 304 height 108
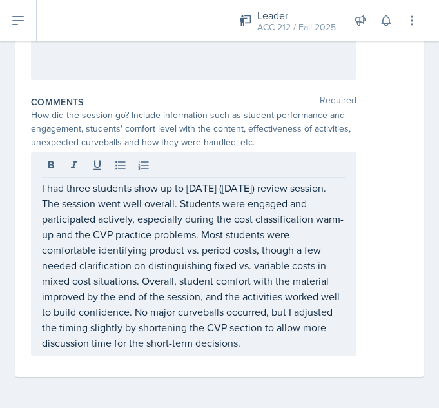
click at [362, 254] on div "I had three students show up to today's (September 18, 2025) review session. Th…" at bounding box center [219, 254] width 377 height 204
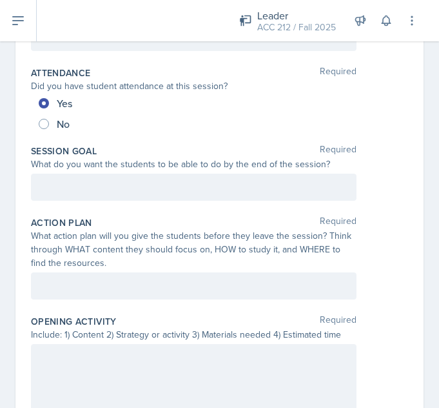
scroll to position [168, 0]
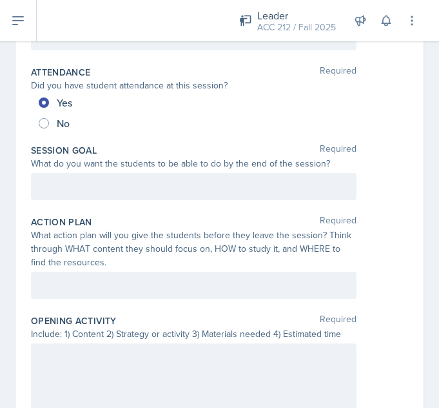
click at [322, 193] on p at bounding box center [194, 186] width 304 height 15
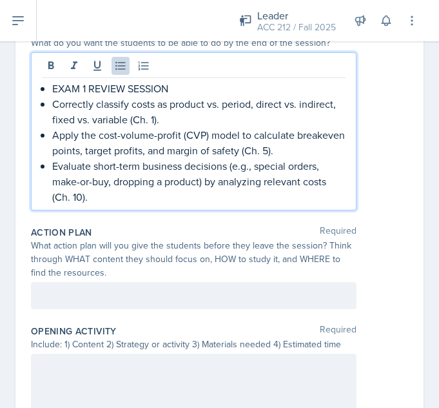
scroll to position [344, 0]
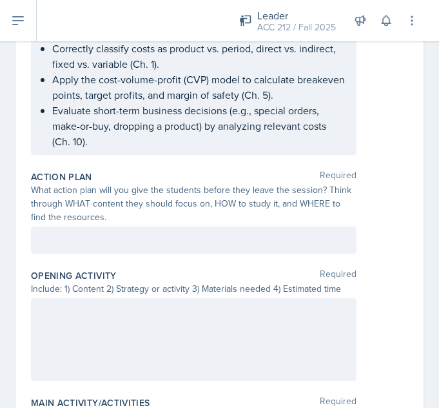
click at [287, 233] on p at bounding box center [194, 239] width 304 height 15
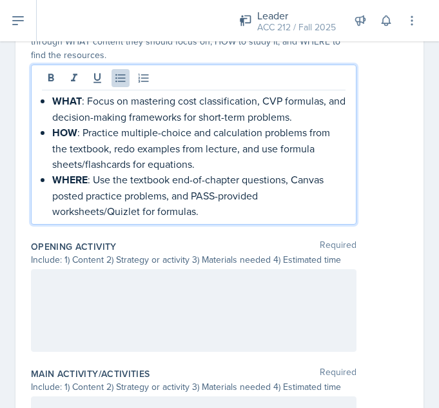
scroll to position [615, 0]
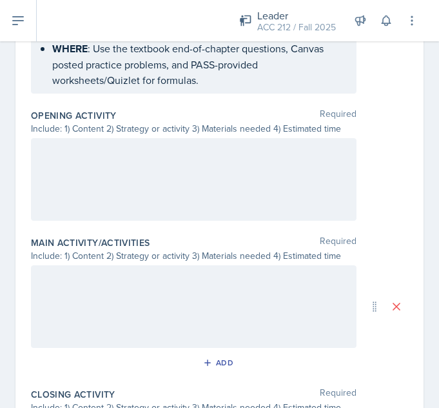
click at [241, 189] on div at bounding box center [194, 179] width 326 height 83
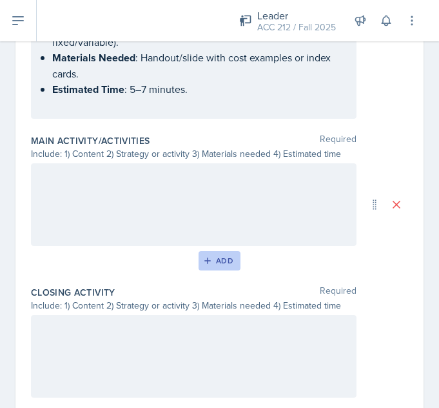
click at [206, 255] on button "Add" at bounding box center [220, 260] width 42 height 19
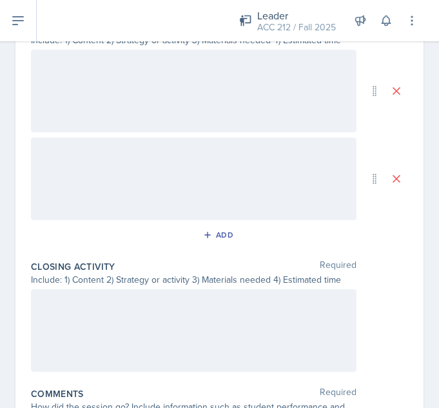
scroll to position [879, 0]
click at [225, 239] on button "Add" at bounding box center [220, 233] width 42 height 19
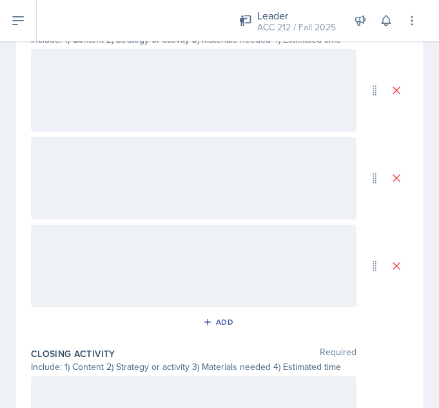
click at [276, 119] on div at bounding box center [194, 90] width 326 height 83
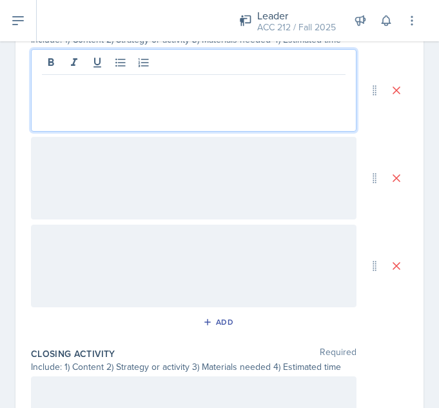
scroll to position [902, 0]
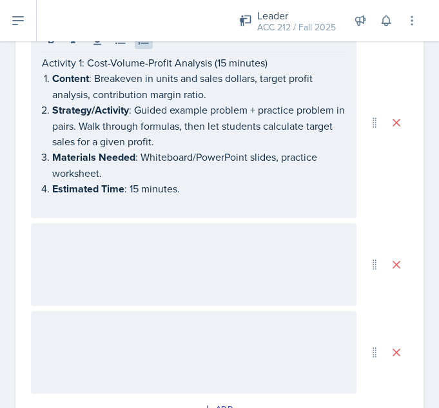
click at [237, 249] on div at bounding box center [194, 264] width 326 height 83
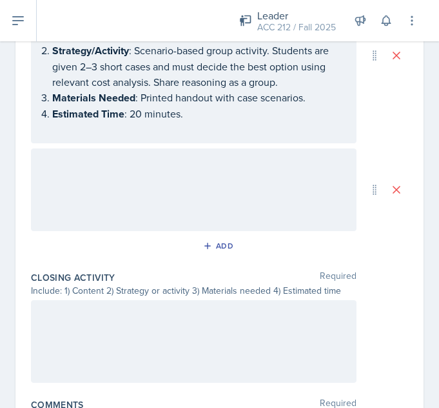
click at [170, 215] on div at bounding box center [194, 189] width 326 height 83
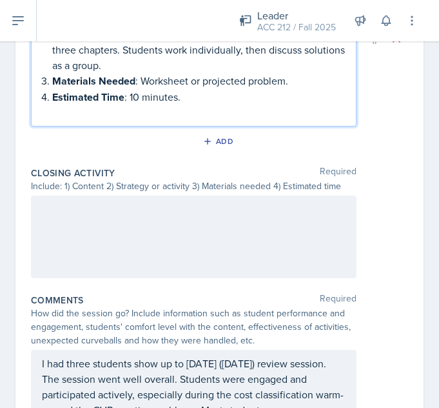
scroll to position [1311, 0]
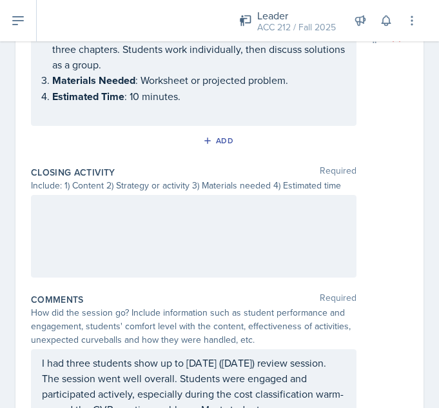
click at [278, 248] on div at bounding box center [194, 236] width 326 height 83
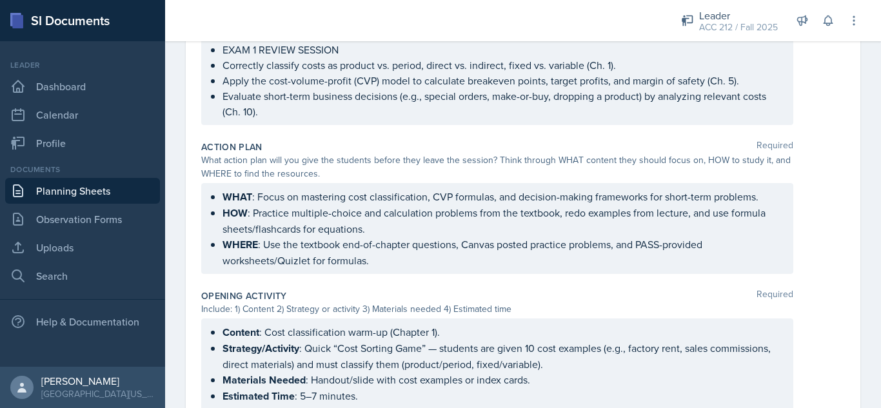
scroll to position [0, 0]
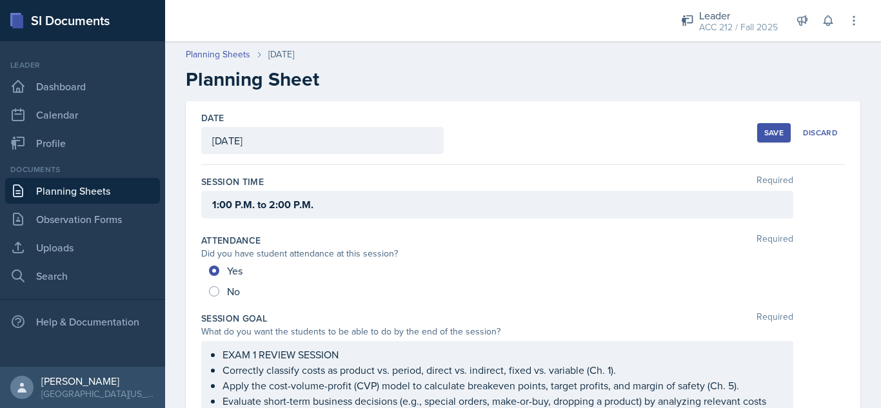
click at [764, 135] on div "Save" at bounding box center [773, 133] width 19 height 10
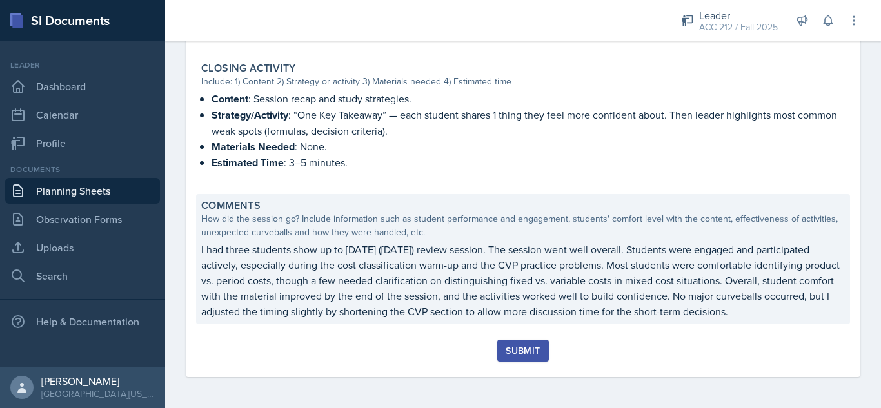
scroll to position [1034, 0]
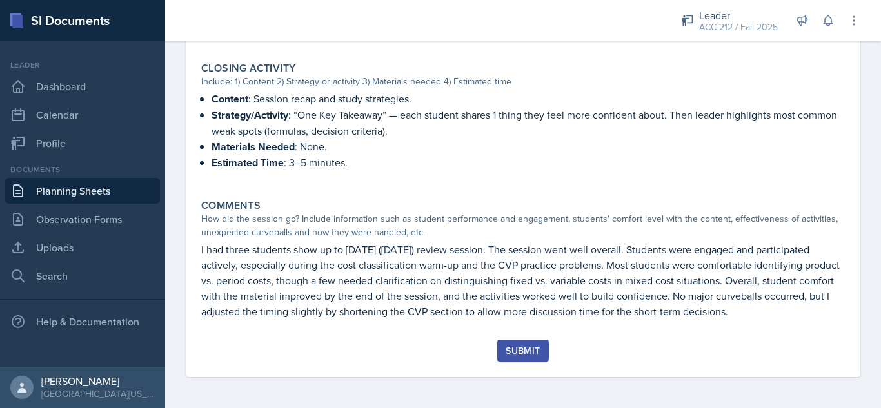
click at [531, 342] on button "Submit" at bounding box center [522, 351] width 51 height 22
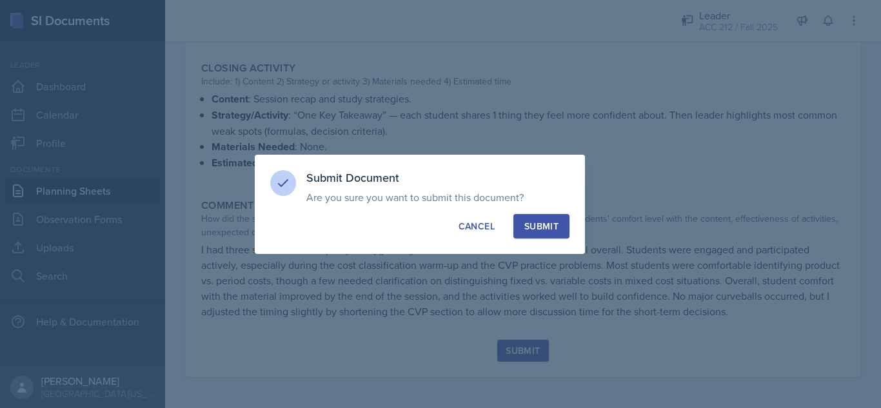
click at [548, 230] on div "Submit" at bounding box center [541, 226] width 34 height 13
radio input "true"
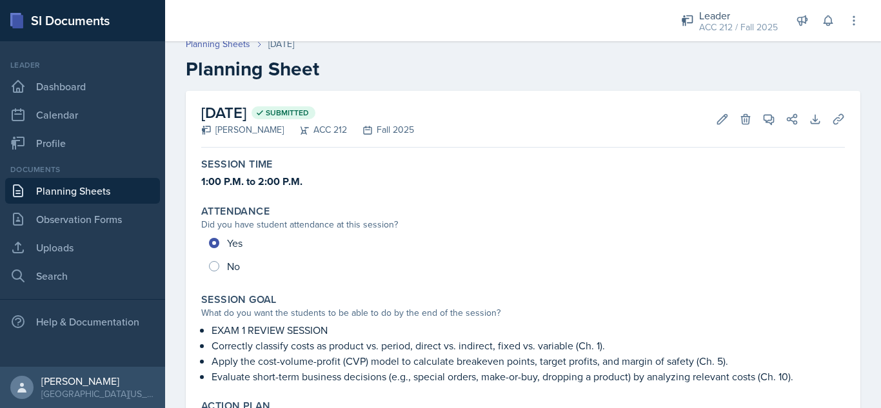
scroll to position [0, 0]
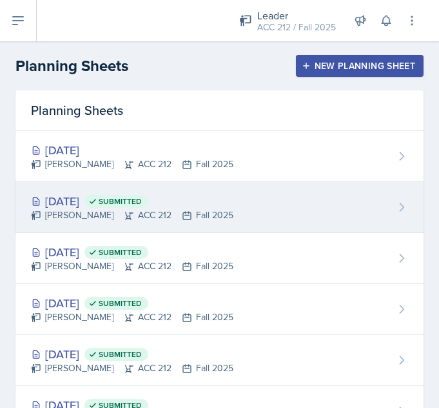
click at [225, 203] on div "Sep 15th, 2025 Submitted Aley Perez ACC 212 Fall 2025" at bounding box center [219, 207] width 408 height 51
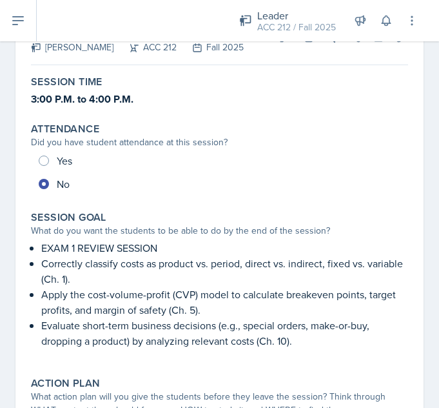
scroll to position [172, 0]
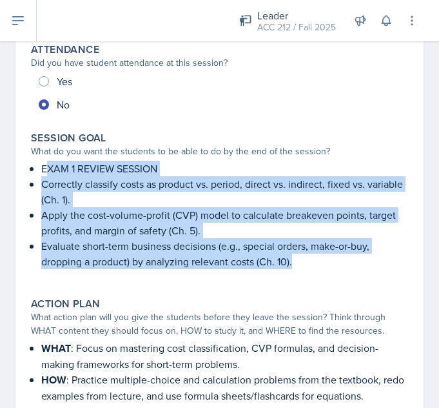
drag, startPoint x: 306, startPoint y: 267, endPoint x: 45, endPoint y: 173, distance: 278.1
click at [45, 173] on ul "EXAM 1 REVIEW SESSION Correctly classify costs as product vs. period, direct vs…" at bounding box center [224, 215] width 367 height 108
click at [45, 173] on p "EXAM 1 REVIEW SESSION" at bounding box center [224, 168] width 367 height 15
drag, startPoint x: 41, startPoint y: 172, endPoint x: 332, endPoint y: 262, distance: 304.6
click at [332, 262] on div "EXAM 1 REVIEW SESSION Correctly classify costs as product vs. period, direct vs…" at bounding box center [219, 221] width 377 height 121
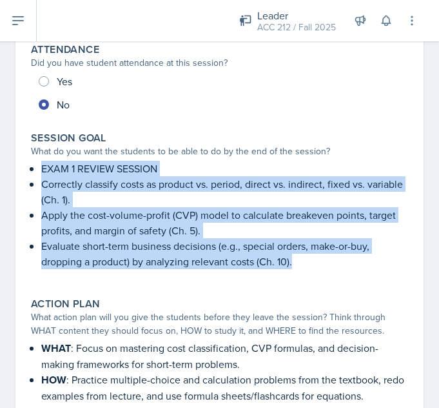
copy ul "EXAM 1 REVIEW SESSION Correctly classify costs as product vs. period, direct vs…"
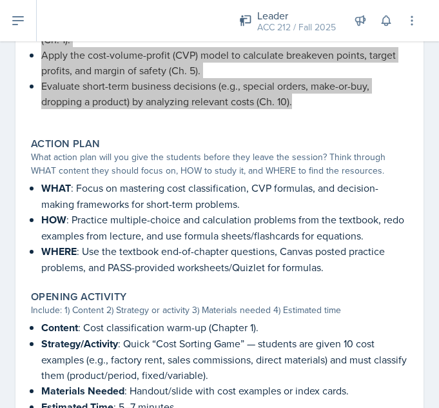
scroll to position [334, 0]
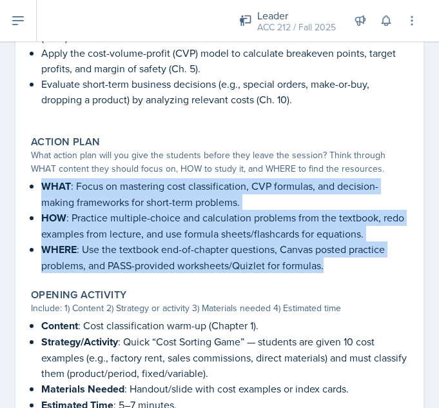
drag, startPoint x: 328, startPoint y: 268, endPoint x: 41, endPoint y: 188, distance: 297.8
click at [41, 188] on div "WHAT : Focus on mastering cost classification, CVP formulas, and decision-makin…" at bounding box center [219, 225] width 377 height 95
copy ul "WHAT : Focus on mastering cost classification, CVP formulas, and decision-makin…"
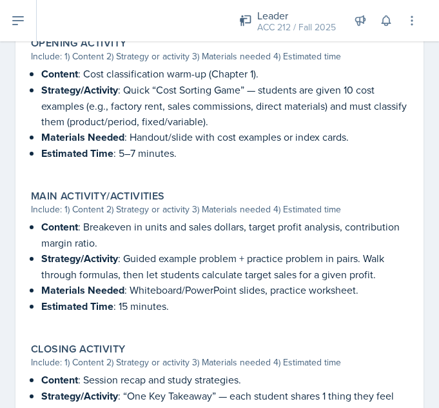
scroll to position [586, 0]
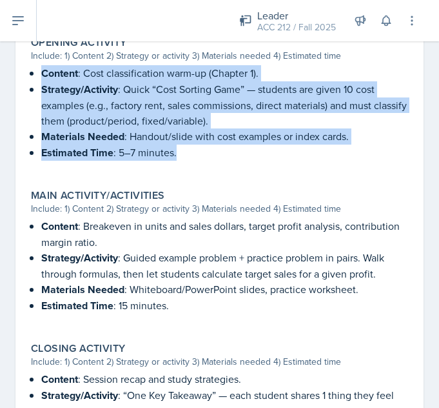
drag, startPoint x: 228, startPoint y: 153, endPoint x: 41, endPoint y: 72, distance: 203.3
click at [41, 72] on ul "Content : Cost classification warm-up (Chapter 1). Strategy/Activity : Quick “C…" at bounding box center [224, 112] width 367 height 95
copy ul "Content : Cost classification warm-up (Chapter 1). Strategy/Activity : Quick “C…"
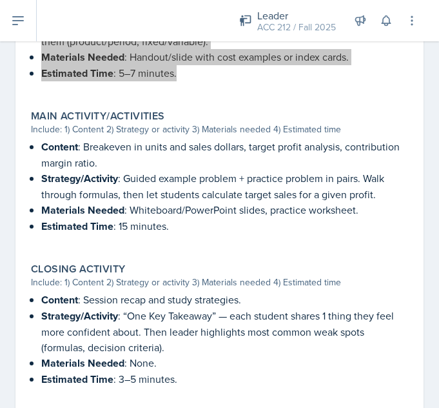
scroll to position [666, 0]
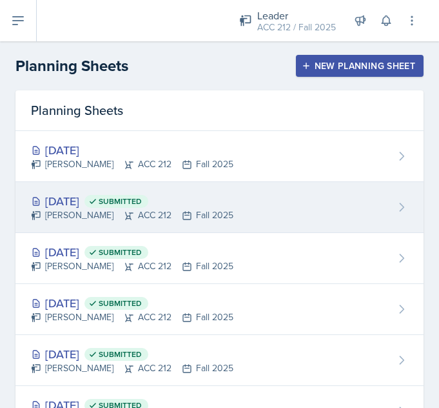
click at [106, 201] on div "[DATE] Submitted" at bounding box center [132, 200] width 203 height 17
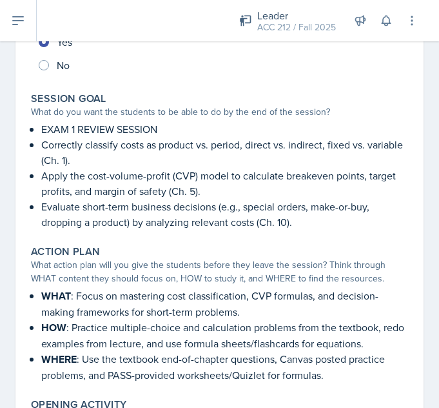
scroll to position [213, 0]
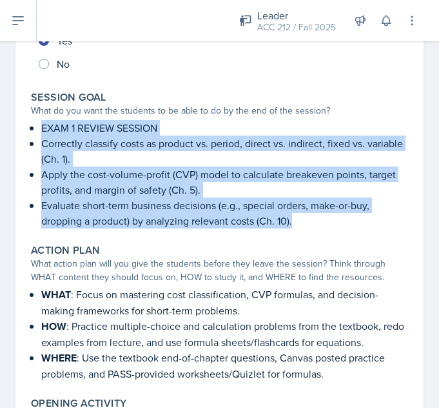
drag, startPoint x: 43, startPoint y: 130, endPoint x: 345, endPoint y: 219, distance: 315.3
click at [345, 219] on ul "EXAM 1 REVIEW SESSION Correctly classify costs as product vs. period, direct vs…" at bounding box center [224, 174] width 367 height 108
copy ul "EXAM 1 REVIEW SESSION Correctly classify costs as product vs. period, direct vs…"
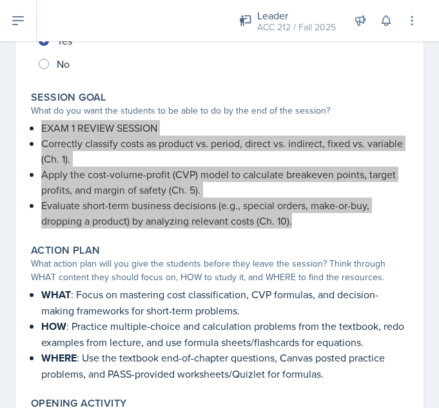
scroll to position [353, 0]
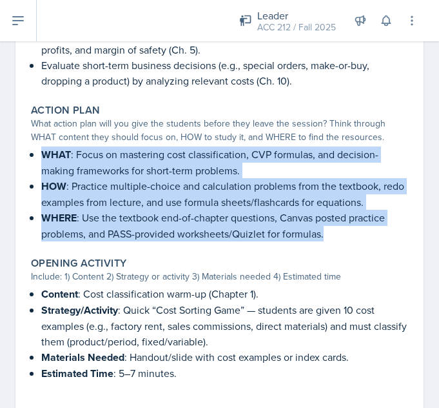
drag, startPoint x: 42, startPoint y: 157, endPoint x: 334, endPoint y: 241, distance: 303.8
click at [333, 241] on ul "WHAT : Focus on mastering cost classification, CVP formulas, and decision-makin…" at bounding box center [224, 193] width 367 height 95
copy ul "WHAT : Focus on mastering cost classification, CVP formulas, and decision-makin…"
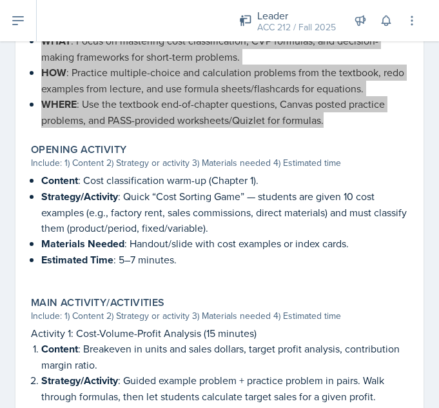
scroll to position [467, 0]
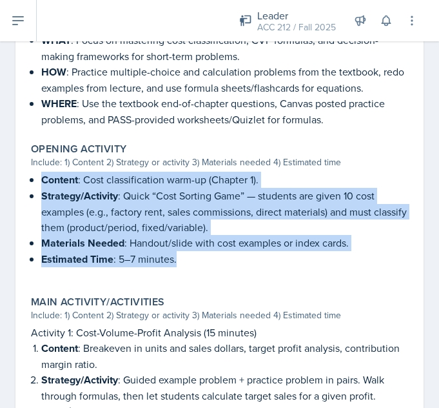
drag, startPoint x: 41, startPoint y: 179, endPoint x: 194, endPoint y: 260, distance: 173.1
click at [194, 260] on ul "Content : Cost classification warm-up (Chapter 1). Strategy/Activity : Quick “C…" at bounding box center [224, 219] width 367 height 95
copy ul "Content : Cost classification warm-up (Chapter 1). Strategy/Activity : Quick “C…"
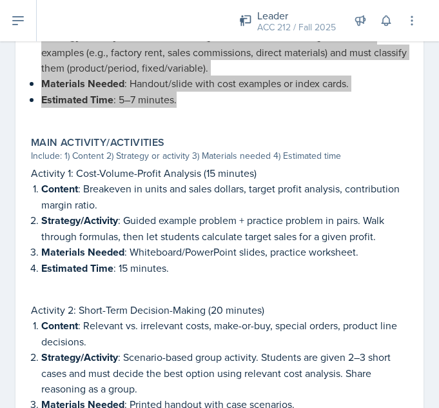
scroll to position [628, 0]
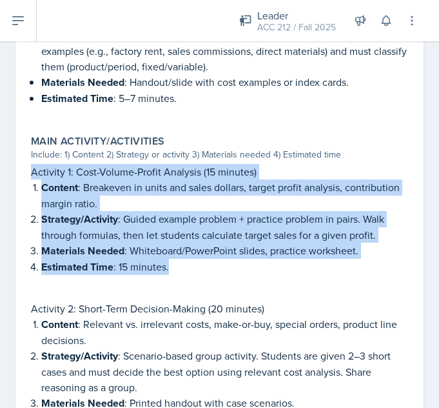
drag, startPoint x: 30, startPoint y: 173, endPoint x: 174, endPoint y: 261, distance: 168.1
click at [174, 261] on div "Main Activity/Activities Include: 1) Content 2) Strategy or activity 3) Materia…" at bounding box center [220, 342] width 388 height 424
copy div "Activity 1: Cost-Volume-Profit Analysis (15 minutes) Content : Breakeven in uni…"
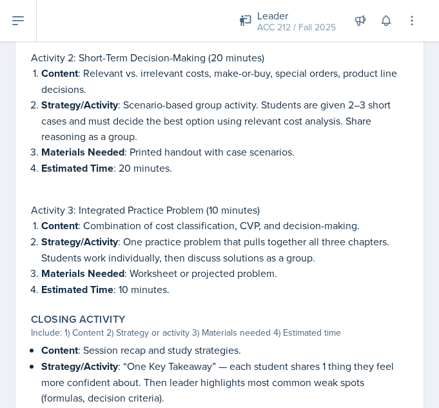
scroll to position [854, 0]
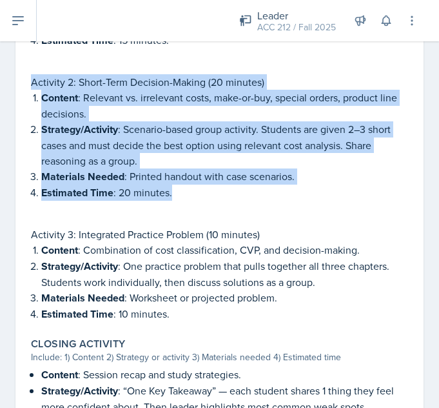
drag, startPoint x: 32, startPoint y: 83, endPoint x: 186, endPoint y: 191, distance: 188.4
click at [186, 191] on div "Activity 2: Short-Term Decision-Making (20 minutes) Content : Relevant vs. irre…" at bounding box center [219, 143] width 377 height 139
copy div "Activity 2: Short-Term Decision-Making (20 minutes) Content : Relevant vs. irre…"
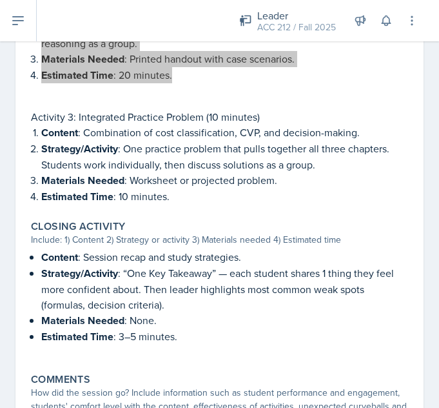
scroll to position [972, 0]
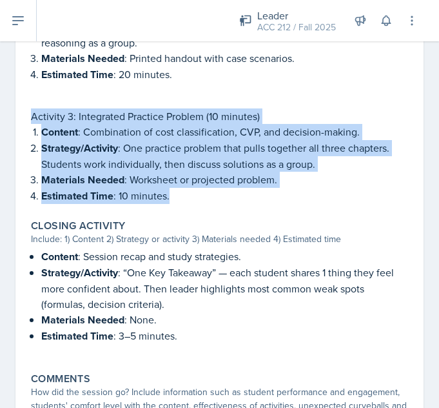
drag, startPoint x: 32, startPoint y: 115, endPoint x: 191, endPoint y: 196, distance: 178.8
click at [191, 196] on div "Activity 3: Integrated Practice Problem (10 minutes) Content : Combination of c…" at bounding box center [219, 155] width 377 height 95
click at [191, 196] on p "Estimated Time : 10 minutes." at bounding box center [224, 196] width 367 height 16
drag, startPoint x: 32, startPoint y: 119, endPoint x: 177, endPoint y: 193, distance: 163.0
click at [177, 193] on div "Activity 3: Integrated Practice Problem (10 minutes) Content : Combination of c…" at bounding box center [219, 155] width 377 height 95
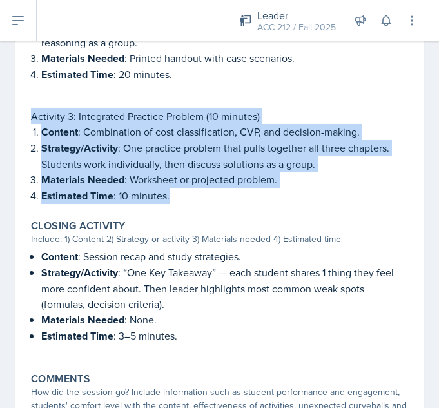
copy div "Activity 3: Integrated Practice Problem (10 minutes) Content : Combination of c…"
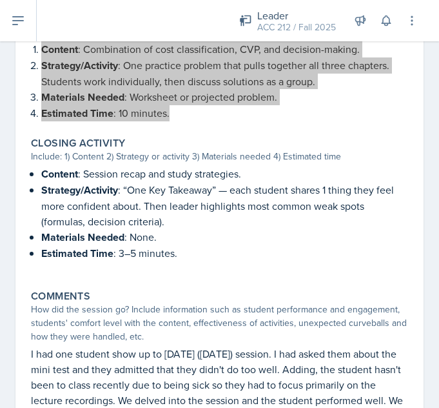
scroll to position [1059, 0]
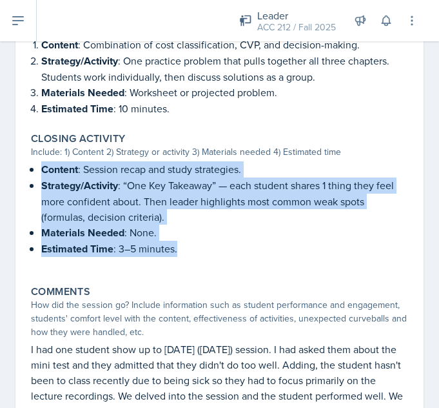
drag, startPoint x: 41, startPoint y: 168, endPoint x: 178, endPoint y: 245, distance: 157.4
click at [178, 245] on div "Content : Session recap and study strategies. Strategy/Activity : “One Key Take…" at bounding box center [219, 215] width 377 height 108
copy ul "Content : Session recap and study strategies. Strategy/Activity : “One Key Take…"
